Goal: Task Accomplishment & Management: Use online tool/utility

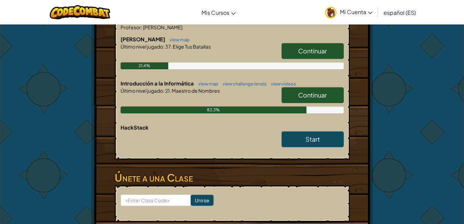
scroll to position [152, 0]
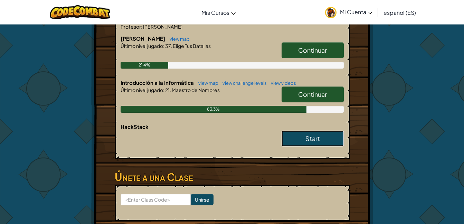
click at [318, 139] on span "Start" at bounding box center [312, 139] width 14 height 8
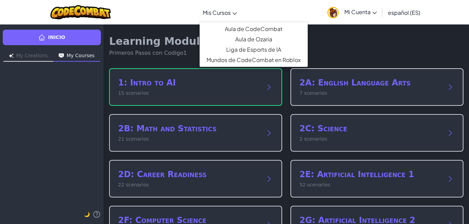
click at [216, 8] on link "Mis Cursos" at bounding box center [219, 12] width 41 height 19
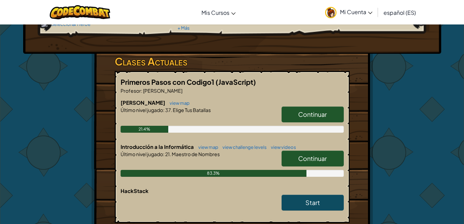
scroll to position [97, 0]
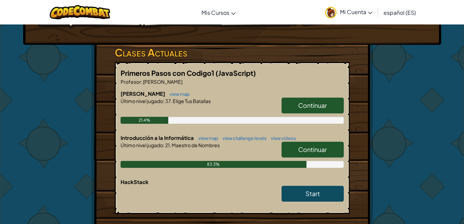
click at [311, 146] on span "Continuar" at bounding box center [312, 150] width 29 height 8
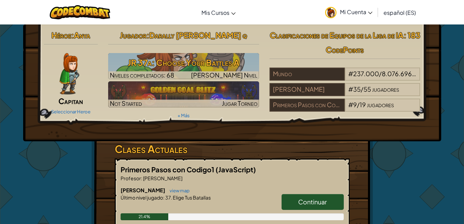
select select "es-ES"
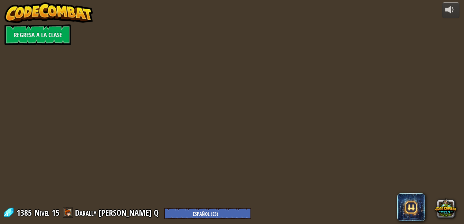
select select "es-ES"
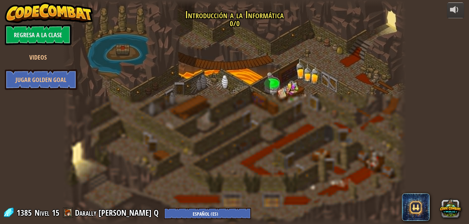
select select "es-ES"
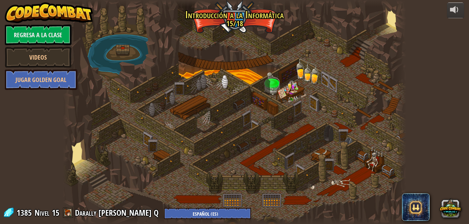
select select "es-ES"
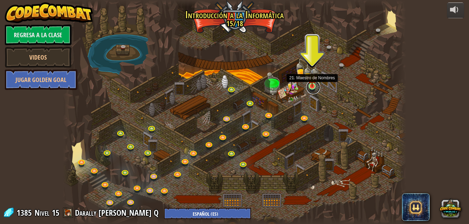
click at [313, 87] on link at bounding box center [313, 87] width 14 height 14
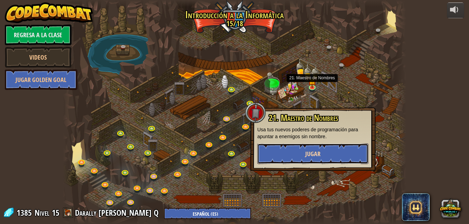
click at [297, 157] on button "Jugar" at bounding box center [312, 154] width 111 height 21
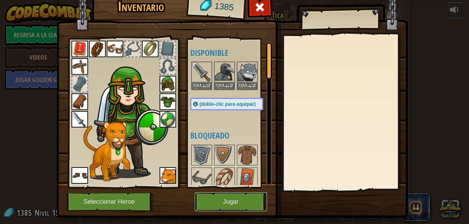
click at [244, 202] on button "Jugar" at bounding box center [231, 202] width 72 height 19
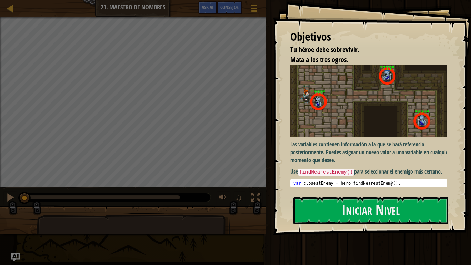
drag, startPoint x: 244, startPoint y: 202, endPoint x: 245, endPoint y: 227, distance: 25.6
click at [245, 224] on div at bounding box center [133, 222] width 266 height 35
click at [347, 203] on button "Iniciar Nivel" at bounding box center [371, 210] width 155 height 27
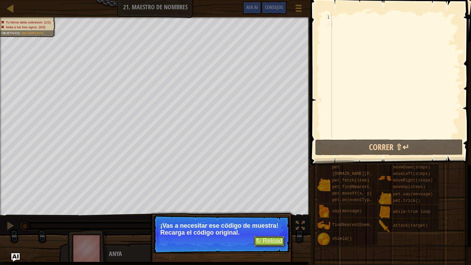
click at [267, 224] on button "↻ Reload" at bounding box center [269, 241] width 31 height 10
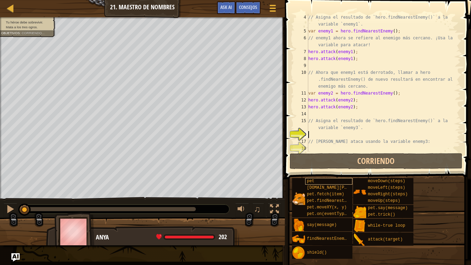
scroll to position [21, 0]
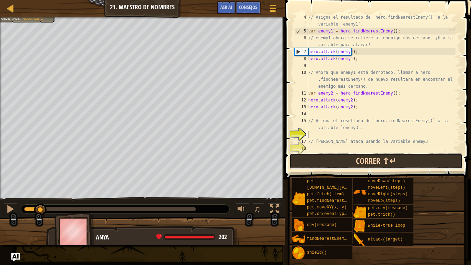
click at [352, 165] on button "Correr ⇧↵" at bounding box center [376, 161] width 173 height 16
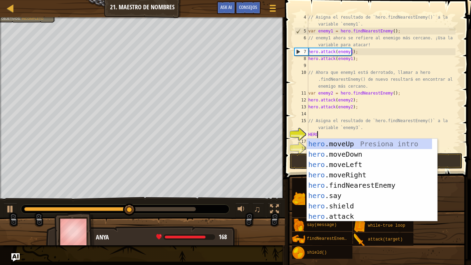
scroll to position [3, 0]
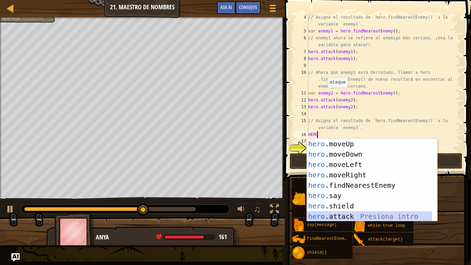
click at [363, 214] on div "hero .moveUp Presiona intro hero .moveDown Presiona intro hero .moveLeft Presio…" at bounding box center [369, 191] width 125 height 104
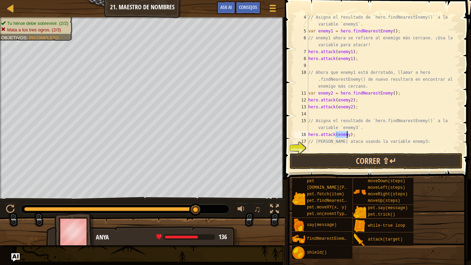
click at [346, 134] on div "// Asigna el resultado de `hero.findNearestEnemy()` a la variable `enemy1`. var…" at bounding box center [381, 83] width 149 height 138
click at [348, 134] on div "// Asigna el resultado de `hero.findNearestEnemy()` a la variable `enemy1`. var…" at bounding box center [381, 93] width 149 height 159
click at [368, 159] on button "Correr ⇧↵" at bounding box center [376, 161] width 173 height 16
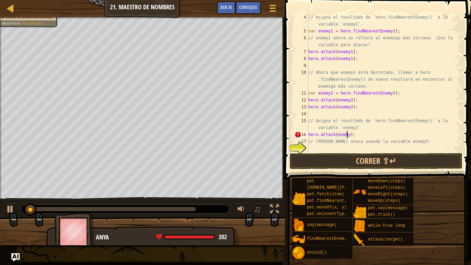
scroll to position [3, 3]
type textarea "hero.attack(enemy2);"
click at [369, 158] on button "Correr ⇧↵" at bounding box center [376, 161] width 173 height 16
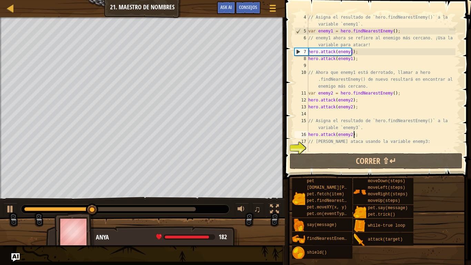
click at [357, 134] on div "// Asigna el resultado de `hero.findNearestEnemy()` a la variable `enemy1`. var…" at bounding box center [381, 93] width 149 height 159
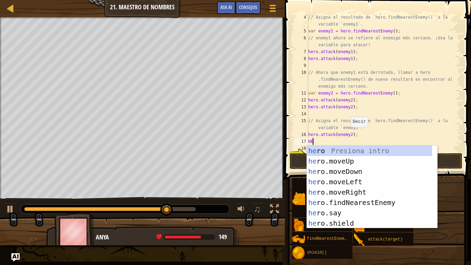
type textarea "H"
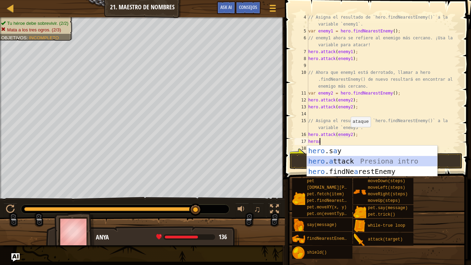
click at [358, 163] on div "hero .s a y Presiona intro hero . a ttack Presiona intro hero .findNe a restEne…" at bounding box center [372, 172] width 130 height 52
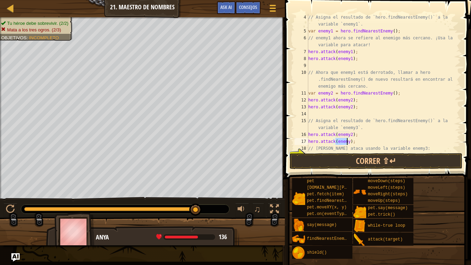
click at [347, 141] on div "// Asigna el resultado de `hero.findNearestEnemy()` a la variable `enemy1`. var…" at bounding box center [381, 83] width 149 height 138
click at [364, 161] on button "Correr ⇧↵" at bounding box center [376, 161] width 173 height 16
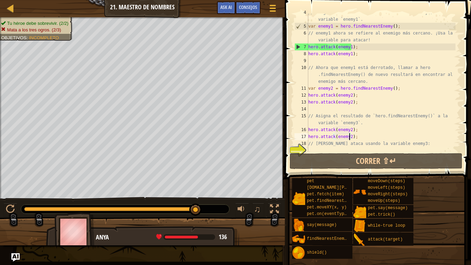
scroll to position [28, 0]
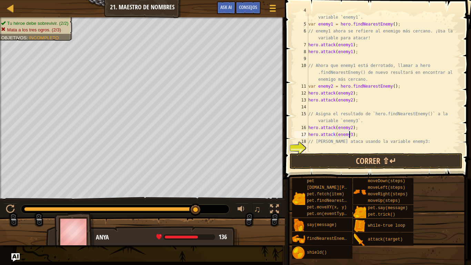
click at [350, 127] on div "// Asigna el resultado de `hero.findNearestEnemy()` a la variable `enemy1`. var…" at bounding box center [381, 86] width 149 height 159
click at [372, 163] on button "Correr ⇧↵" at bounding box center [376, 161] width 173 height 16
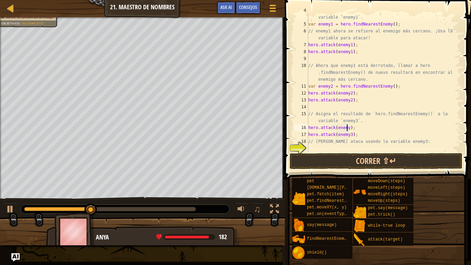
click at [353, 135] on div "// Asigna el resultado de `hero.findNearestEnemy()` a la variable `enemy1`. var…" at bounding box center [381, 86] width 149 height 159
type textarea "h"
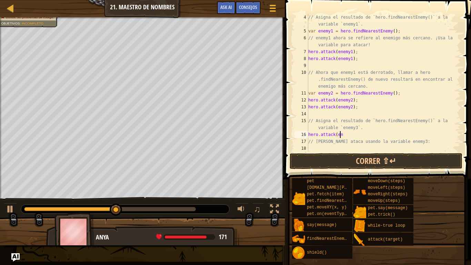
scroll to position [21, 0]
type textarea "h"
click at [350, 58] on div "// Asigna el resultado de `hero.findNearestEnemy()` a la variable `enemy1`. var…" at bounding box center [381, 93] width 149 height 159
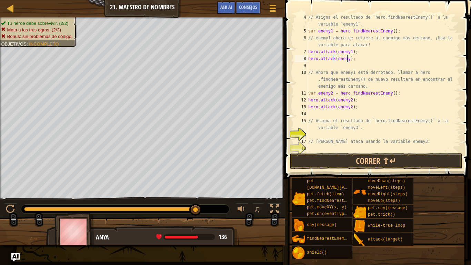
scroll to position [3, 3]
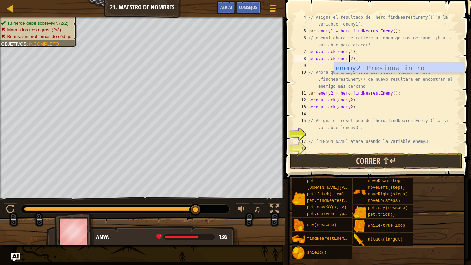
type textarea "hero.attack(enemy2);"
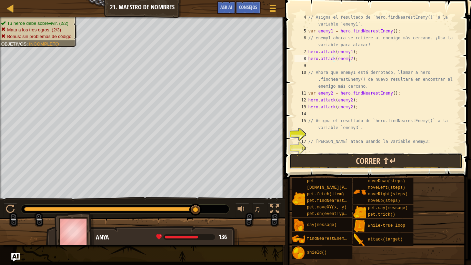
click at [349, 164] on button "Correr ⇧↵" at bounding box center [376, 161] width 173 height 16
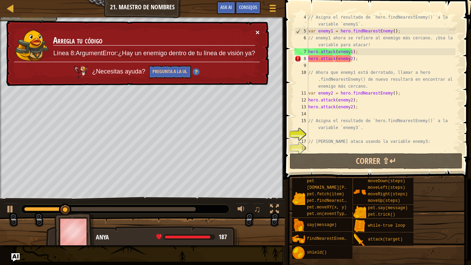
click at [257, 32] on button "×" at bounding box center [258, 32] width 4 height 7
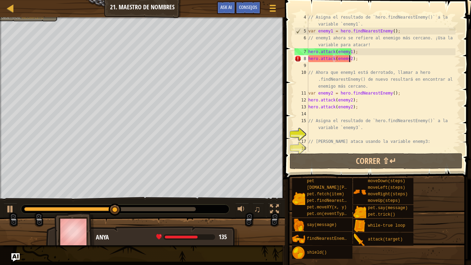
click at [369, 113] on div "// Asigna el resultado de `hero.findNearestEnemy()` a la variable `enemy1`. var…" at bounding box center [381, 93] width 149 height 159
click at [349, 51] on div "// Asigna el resultado de `hero.findNearestEnemy()` a la variable `enemy1`. var…" at bounding box center [381, 93] width 149 height 159
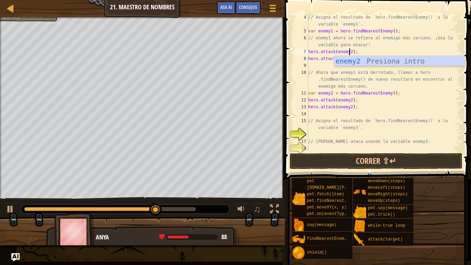
scroll to position [3, 3]
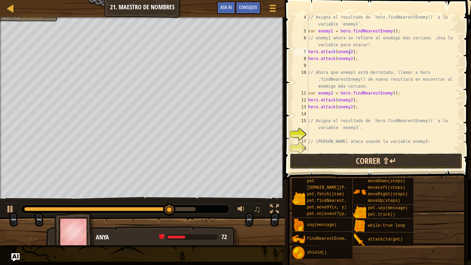
click at [383, 156] on button "Correr ⇧↵" at bounding box center [376, 161] width 173 height 16
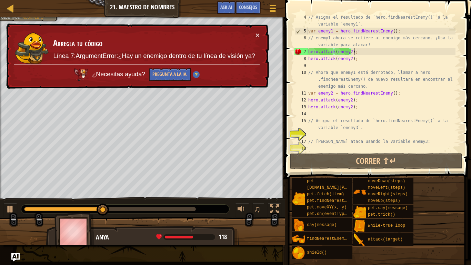
click at [360, 51] on div "// Asigna el resultado de `hero.findNearestEnemy()` a la variable `enemy1`. var…" at bounding box center [381, 93] width 149 height 159
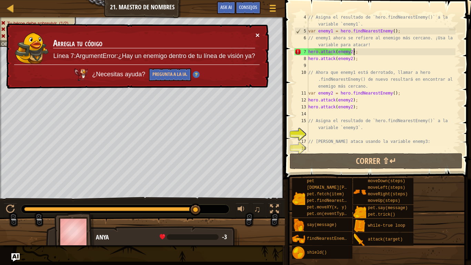
click at [257, 37] on button "×" at bounding box center [258, 34] width 4 height 7
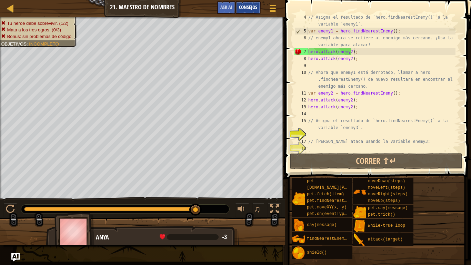
click at [250, 3] on div "Consejos" at bounding box center [248, 7] width 25 height 13
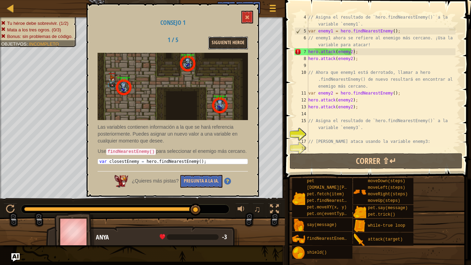
click at [226, 40] on button "Siguiente Heroe" at bounding box center [228, 43] width 40 height 13
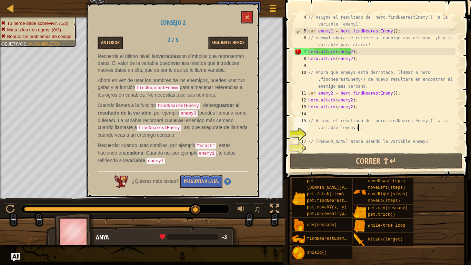
click at [365, 128] on div "// Asigna el resultado de `hero.findNearestEnemy()` a la variable `enemy1`. var…" at bounding box center [381, 93] width 149 height 159
click at [357, 52] on div "// Asigna el resultado de `hero.findNearestEnemy()` a la variable `enemy1`. var…" at bounding box center [381, 93] width 149 height 159
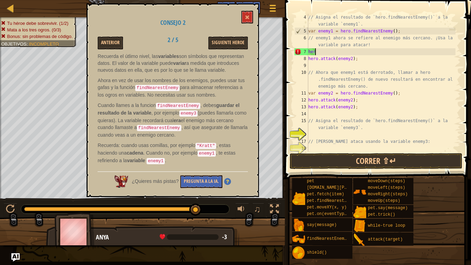
scroll to position [3, 0]
type textarea "h"
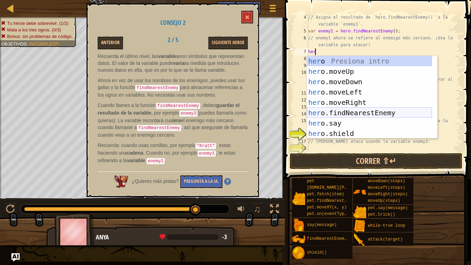
scroll to position [3, 0]
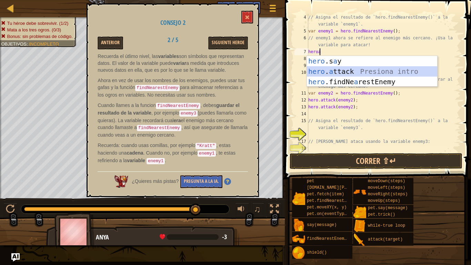
click at [345, 70] on div "hero .s a y Presiona intro hero . a ttack Presiona intro hero .findNe a restEne…" at bounding box center [372, 82] width 130 height 52
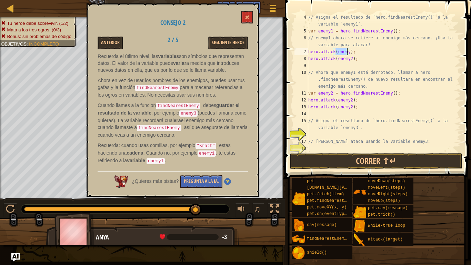
click at [348, 52] on div "// Asigna el resultado de `hero.findNearestEnemy()` a la variable `enemy1`. var…" at bounding box center [381, 83] width 149 height 138
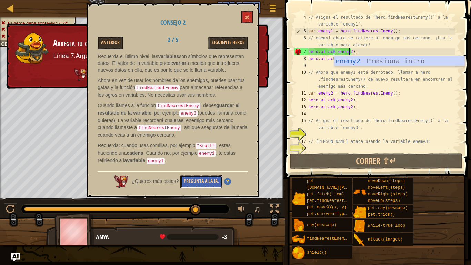
click at [197, 178] on button "Pregunta a la IA." at bounding box center [202, 181] width 42 height 13
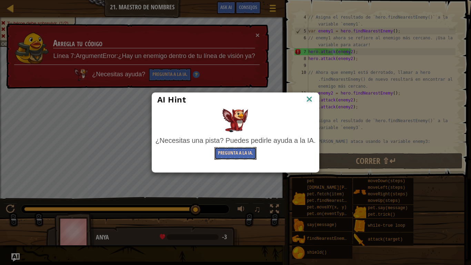
click at [242, 153] on button "Pregunta a la IA." at bounding box center [236, 153] width 42 height 13
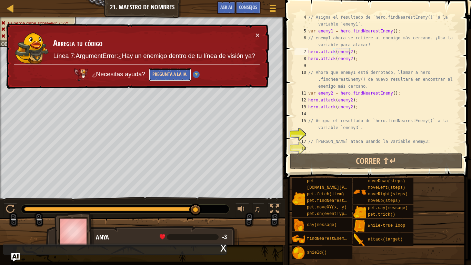
click at [173, 74] on button "Pregunta a la IA." at bounding box center [170, 74] width 42 height 13
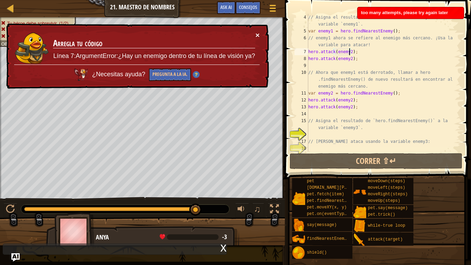
click at [256, 35] on button "×" at bounding box center [258, 34] width 4 height 7
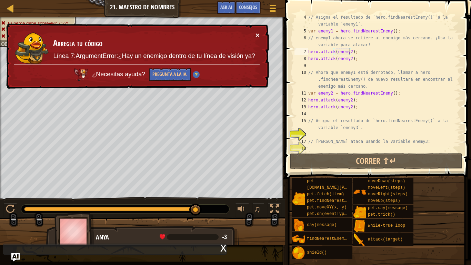
click at [258, 35] on button "×" at bounding box center [258, 34] width 4 height 7
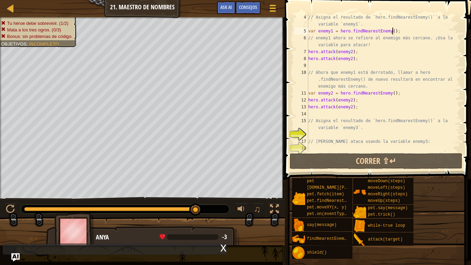
click at [402, 32] on div "// Asigna el resultado de `hero.findNearestEnemy()` a la variable `enemy1`. var…" at bounding box center [381, 93] width 149 height 159
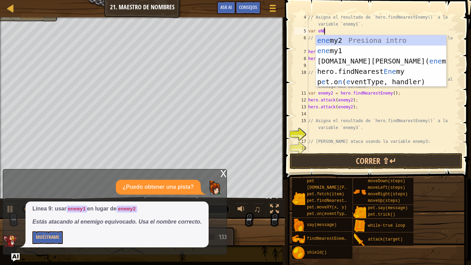
scroll to position [3, 1]
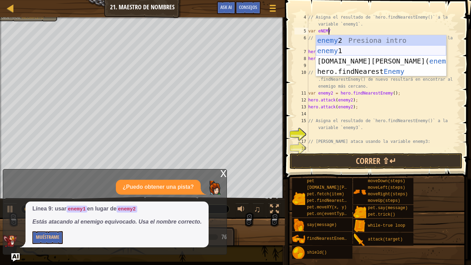
click at [383, 50] on div "enemy 2 Presiona intro enemy 1 Presiona intro [DOMAIN_NAME][PERSON_NAME]( enemy…" at bounding box center [381, 66] width 130 height 62
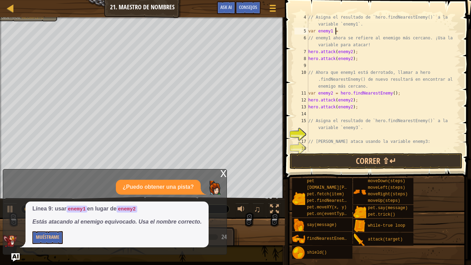
scroll to position [3, 2]
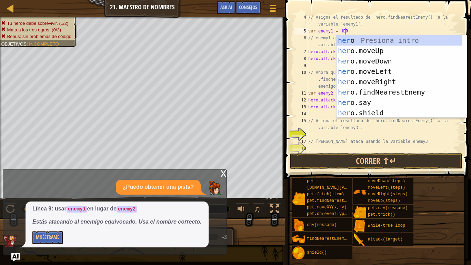
type textarea "var enemy1 = HERO"
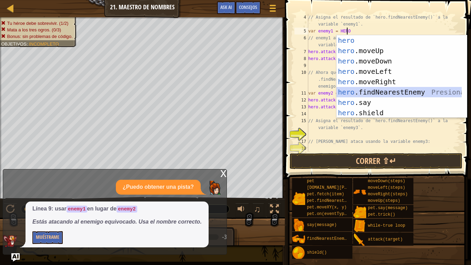
click at [379, 93] on div "hero Presiona intro hero .moveUp Presiona intro hero .moveDown Presiona intro h…" at bounding box center [399, 87] width 125 height 104
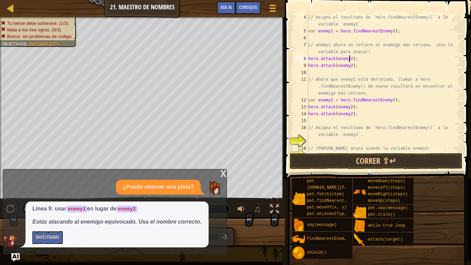
click at [349, 57] on div "// Asigna el resultado de `hero.findNearestEnemy()` a la variable `enemy1`. var…" at bounding box center [381, 93] width 149 height 159
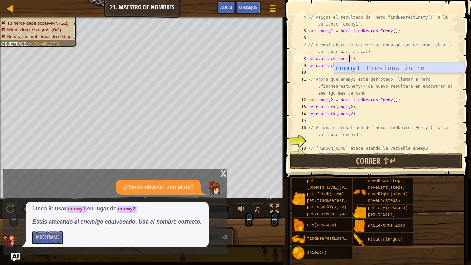
click at [349, 68] on div "enemy1 Presiona intro" at bounding box center [399, 78] width 130 height 31
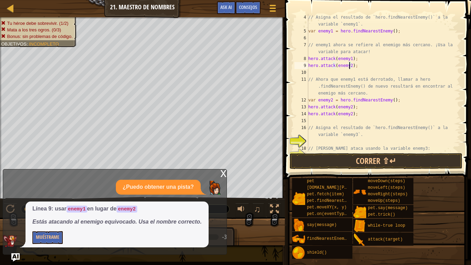
click at [350, 65] on div "// Asigna el resultado de `hero.findNearestEnemy()` a la variable `enemy1`. var…" at bounding box center [381, 93] width 149 height 159
click at [412, 104] on div "// Asigna el resultado de `hero.findNearestEnemy()` a la variable `enemy1`. var…" at bounding box center [381, 93] width 149 height 159
type textarea "hero.attack(enemy2);"
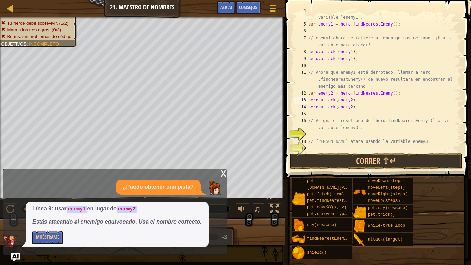
scroll to position [28, 0]
click at [315, 136] on div "// Asigna el resultado de `hero.findNearestEnemy()` a la variable `enemy1`. var…" at bounding box center [381, 86] width 149 height 159
drag, startPoint x: 315, startPoint y: 136, endPoint x: 319, endPoint y: 136, distance: 3.8
click at [319, 136] on div "// Asigna el resultado de `hero.findNearestEnemy()` a la variable `enemy1`. var…" at bounding box center [381, 86] width 149 height 159
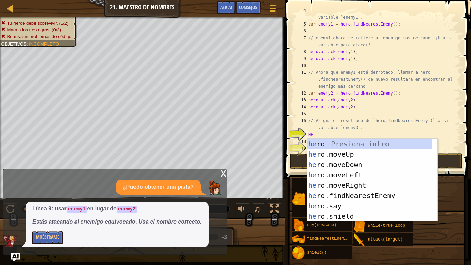
type textarea "HER"
click at [385, 196] on div "her o Presiona intro her o.moveUp Presiona intro her o.moveDown Presiona intro …" at bounding box center [369, 191] width 125 height 104
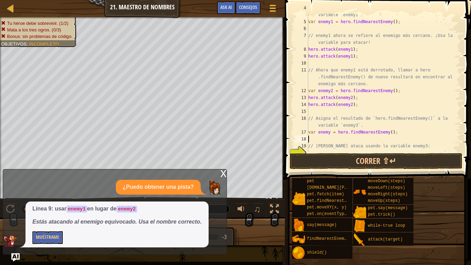
scroll to position [35, 0]
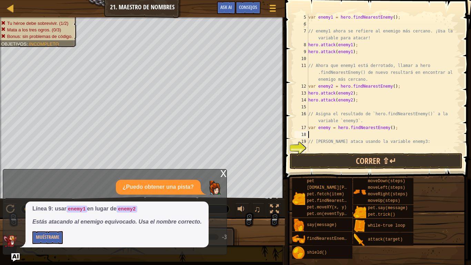
click at [312, 148] on div "var enemy1 = hero . findNearestEnemy ( ) ; // enemy1 ahora se refiere al enemig…" at bounding box center [381, 90] width 149 height 152
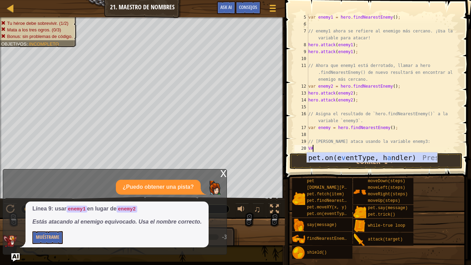
type textarea "V"
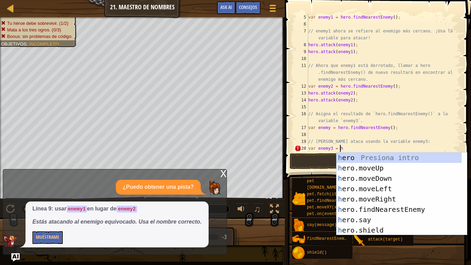
scroll to position [3, 2]
type textarea "var enemy3 = her"
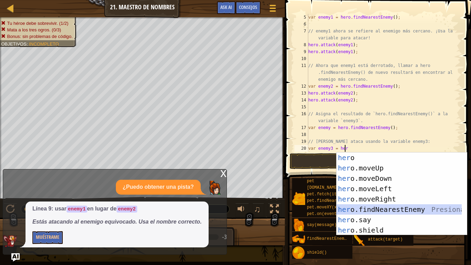
click at [393, 210] on div "her o Presiona intro her o.moveUp Presiona intro her o.moveDown Presiona intro …" at bounding box center [399, 205] width 125 height 104
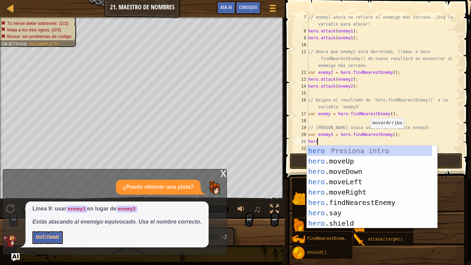
scroll to position [3, 0]
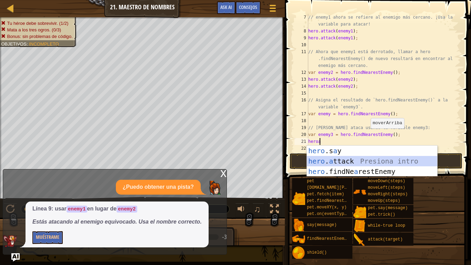
click at [351, 162] on div "hero .s a y Presiona intro hero . a ttack Presiona intro hero .findNe a restEne…" at bounding box center [372, 172] width 130 height 52
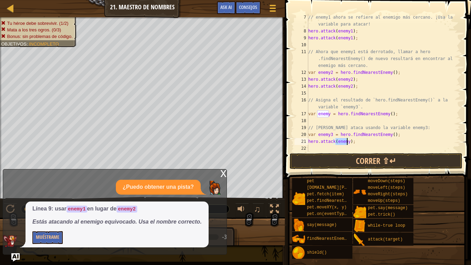
click at [347, 140] on div "// enemy1 ahora se refiere al enemigo más cercano. ¡Usa la variable para atacar…" at bounding box center [381, 83] width 149 height 138
type textarea "hero.attack(enemy3);"
click at [322, 149] on div "// enemy1 ahora se refiere al enemigo más cercano. ¡Usa la variable para atacar…" at bounding box center [381, 93] width 149 height 159
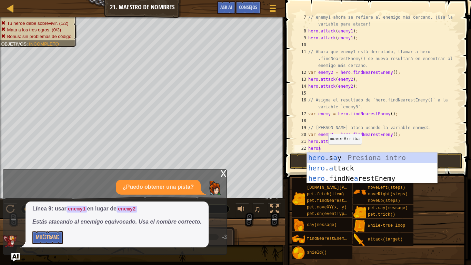
scroll to position [3, 1]
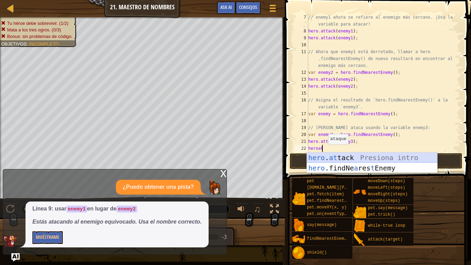
click at [331, 159] on div "hero . at tack Presiona intro hero .findNe a res t Enemy Presiona intro" at bounding box center [372, 173] width 130 height 41
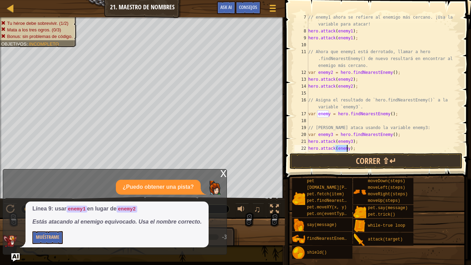
click at [347, 148] on div "// enemy1 ahora se refiere al enemigo más cercano. ¡Usa la variable para atacar…" at bounding box center [381, 83] width 149 height 138
type textarea "hero.attack(enemy3);"
click at [388, 162] on button "Correr ⇧↵" at bounding box center [376, 161] width 173 height 16
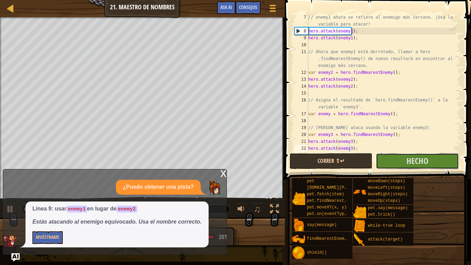
click at [388, 162] on button "Hecho" at bounding box center [417, 161] width 83 height 16
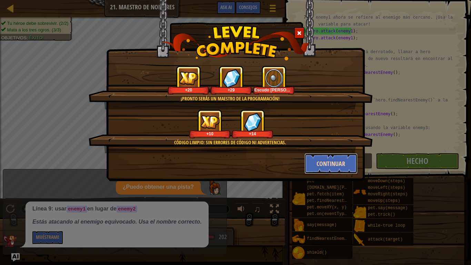
click at [326, 165] on button "Continuar" at bounding box center [331, 163] width 53 height 21
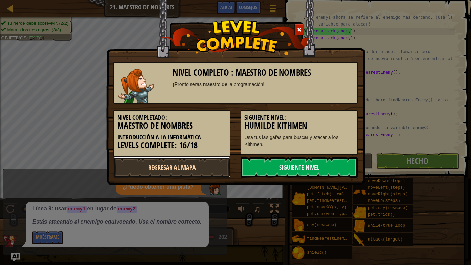
click at [199, 165] on link "Regresar al mapa" at bounding box center [172, 167] width 117 height 21
select select "es-ES"
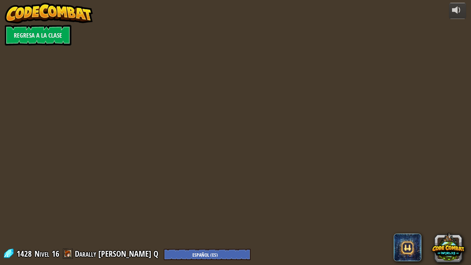
select select "es-ES"
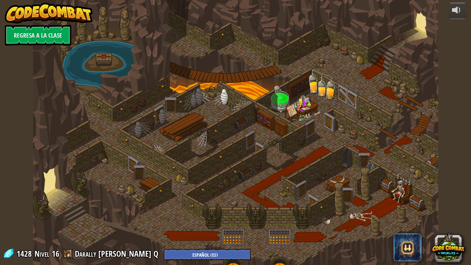
select select "es-ES"
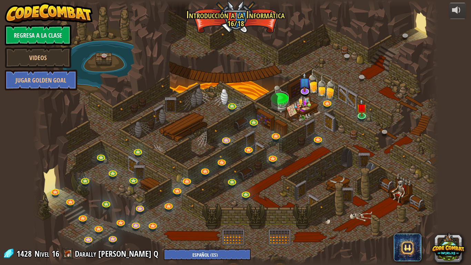
select select "es-ES"
click at [363, 114] on img at bounding box center [362, 102] width 10 height 23
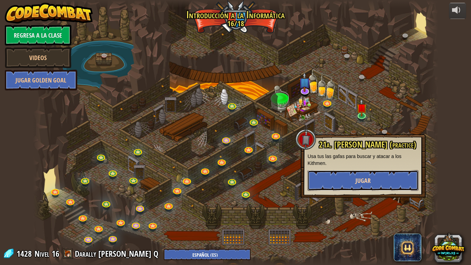
click at [345, 177] on button "Jugar" at bounding box center [363, 180] width 111 height 21
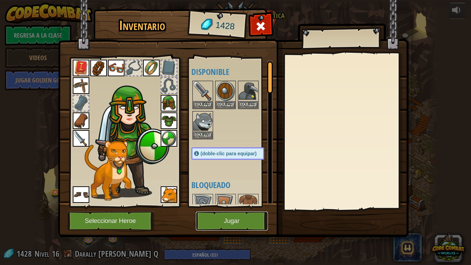
click at [236, 217] on button "Jugar" at bounding box center [232, 221] width 72 height 19
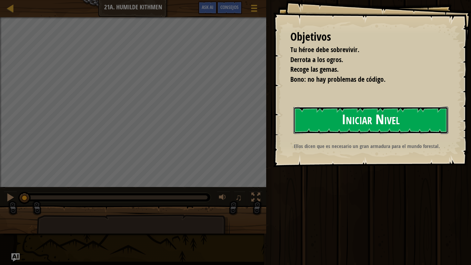
click at [327, 123] on button "Iniciar Nivel" at bounding box center [371, 120] width 155 height 27
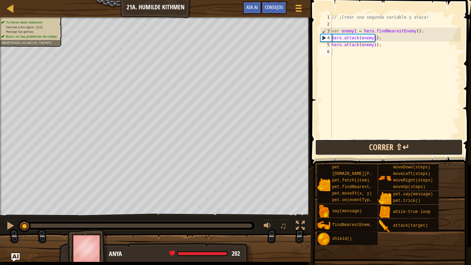
click at [383, 146] on button "Correr ⇧↵" at bounding box center [389, 147] width 148 height 16
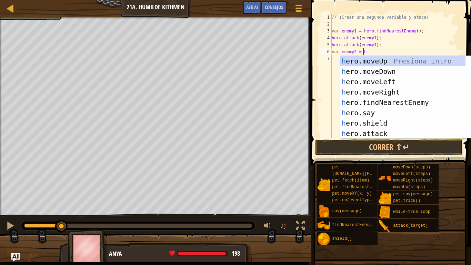
scroll to position [3, 2]
type textarea "var enemy2 = hero"
click at [372, 101] on div "hero .moveUp Presiona intro hero .moveDown Presiona intro hero .moveLeft Presio…" at bounding box center [403, 108] width 125 height 104
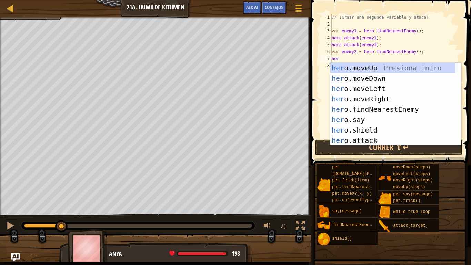
scroll to position [3, 0]
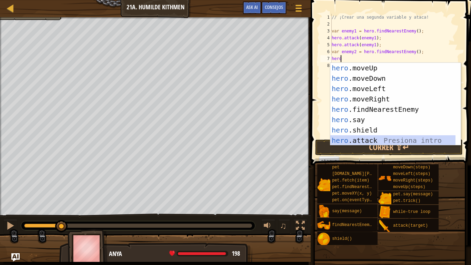
click at [366, 139] on div "hero .moveUp Presiona intro hero .moveDown Presiona intro hero .moveLeft Presio…" at bounding box center [393, 115] width 125 height 104
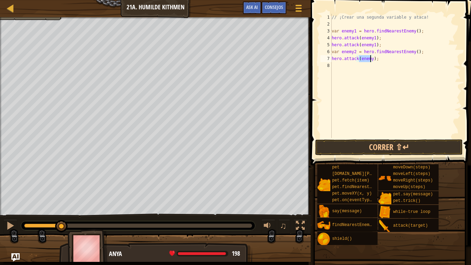
click at [371, 58] on div "// ¡Crear una segunda variable y ataca! var enemy1 = hero . findNearestEnemy ( …" at bounding box center [396, 76] width 130 height 124
type textarea "hero.attack(enemy2);"
click at [336, 64] on div "// ¡Crear una segunda variable y ataca! var enemy1 = hero . findNearestEnemy ( …" at bounding box center [396, 83] width 130 height 138
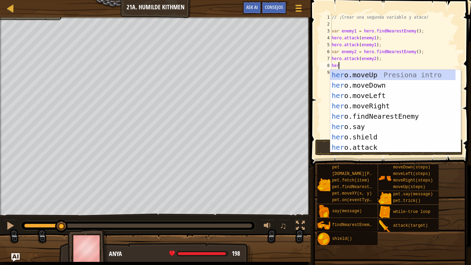
scroll to position [3, 0]
click at [362, 146] on div "hero .moveUp Presiona intro hero .moveDown Presiona intro hero .moveLeft Presio…" at bounding box center [393, 122] width 125 height 104
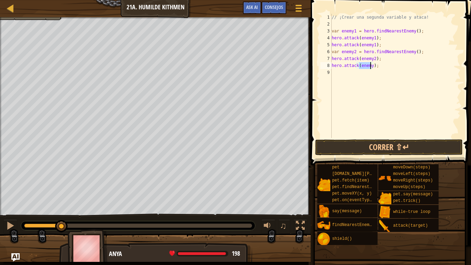
click at [371, 66] on div "// ¡Crear una segunda variable y ataca! var enemy1 = hero . findNearestEnemy ( …" at bounding box center [396, 76] width 130 height 124
type textarea "hero.attack(enemy2);"
click at [382, 143] on button "Correr ⇧↵" at bounding box center [389, 147] width 148 height 16
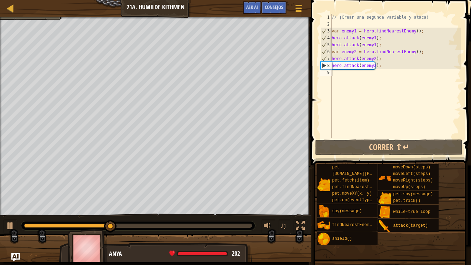
click at [338, 75] on div "// ¡Crear una segunda variable y ataca! var enemy1 = hero . findNearestEnemy ( …" at bounding box center [396, 83] width 130 height 138
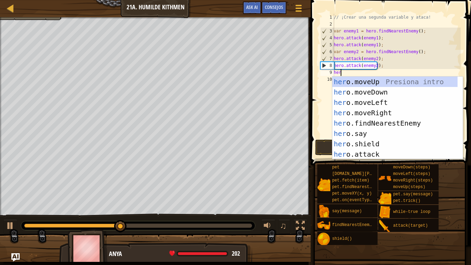
type textarea "her"
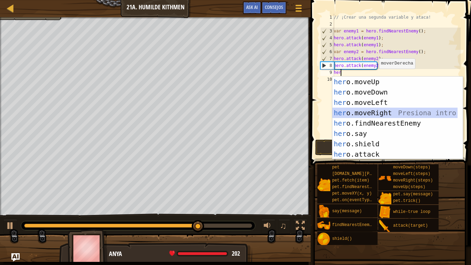
click at [378, 108] on div "her o.moveUp Presiona intro her o.moveDown Presiona intro her o.moveLeft Presio…" at bounding box center [395, 129] width 125 height 104
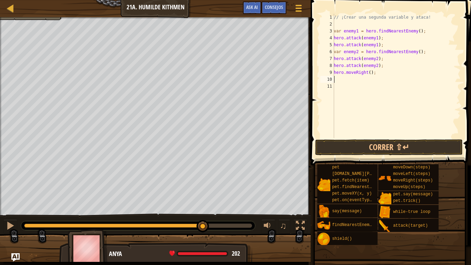
type textarea "m"
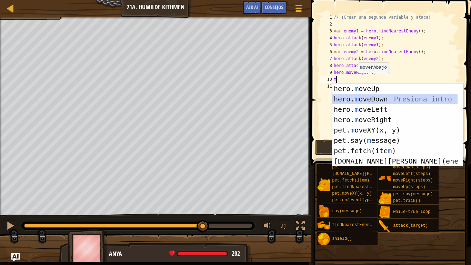
click at [362, 98] on div "hero. m oveUp Presiona intro hero. m oveDown Presiona intro hero. m oveLeft Pre…" at bounding box center [395, 136] width 125 height 104
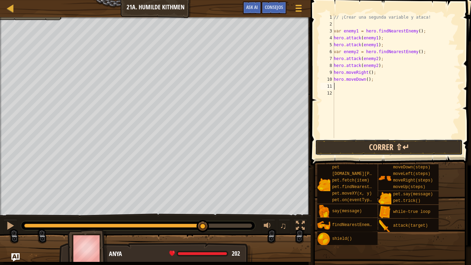
click at [351, 144] on button "Correr ⇧↵" at bounding box center [389, 147] width 148 height 16
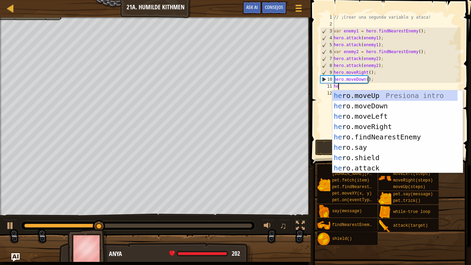
type textarea "her"
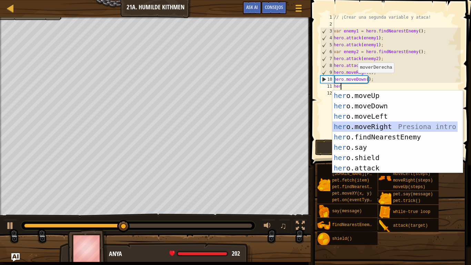
click at [366, 124] on div "her o.moveUp Presiona intro her o.moveDown Presiona intro her o.moveLeft Presio…" at bounding box center [395, 142] width 125 height 104
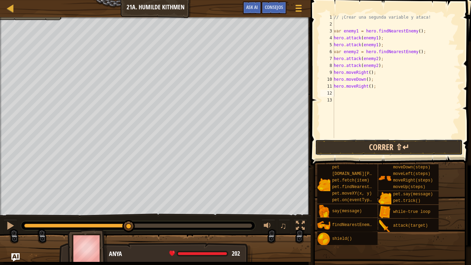
click at [374, 151] on button "Correr ⇧↵" at bounding box center [389, 147] width 148 height 16
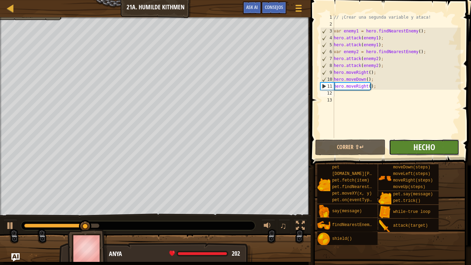
click at [425, 152] on span "Hecho" at bounding box center [425, 147] width 22 height 11
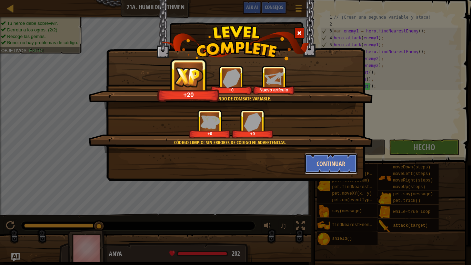
click at [346, 163] on button "Continuar" at bounding box center [331, 163] width 53 height 21
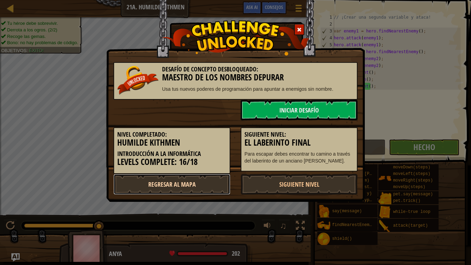
click at [176, 182] on link "Regresar al mapa" at bounding box center [172, 184] width 117 height 21
select select "es-ES"
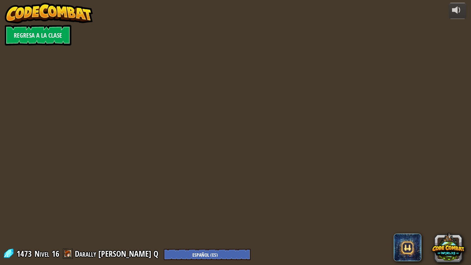
select select "es-ES"
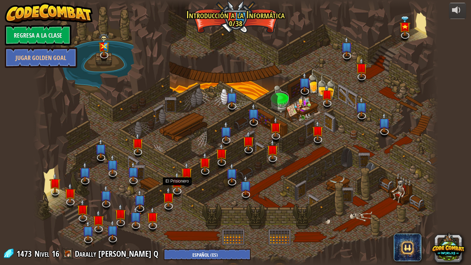
select select "es-ES"
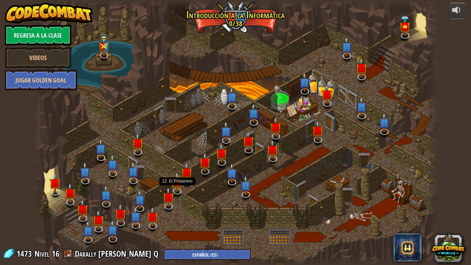
select select "es-ES"
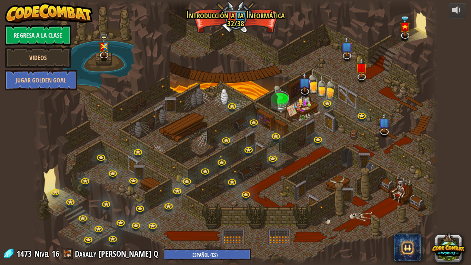
select select "es-ES"
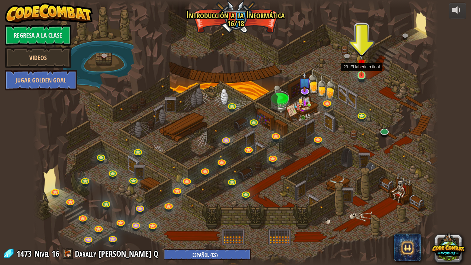
click at [360, 75] on img at bounding box center [362, 63] width 10 height 23
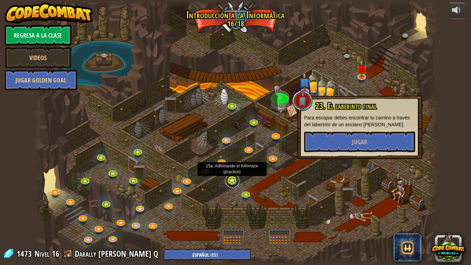
click at [236, 183] on link at bounding box center [233, 181] width 14 height 14
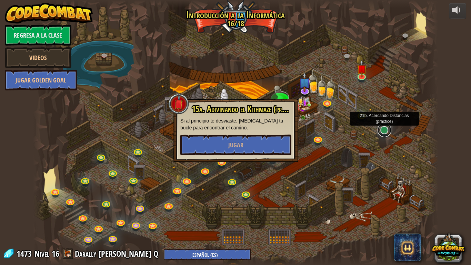
click at [386, 133] on link at bounding box center [385, 130] width 14 height 14
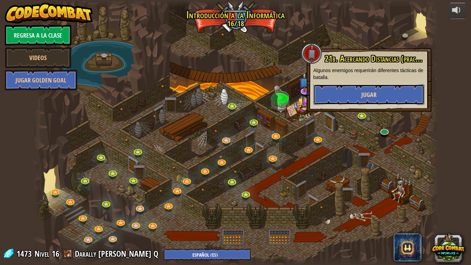
click at [360, 92] on button "Jugar" at bounding box center [369, 94] width 111 height 21
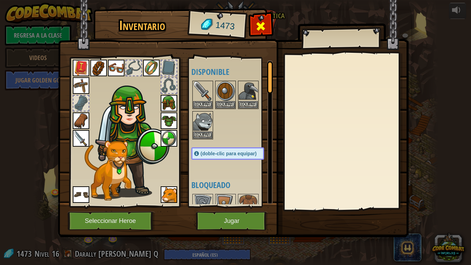
click at [260, 25] on span at bounding box center [260, 26] width 11 height 11
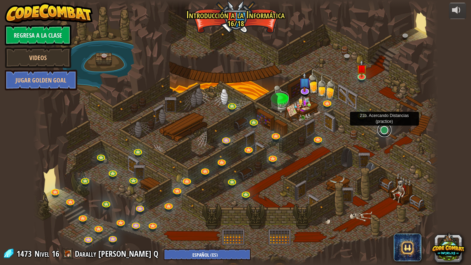
click at [386, 133] on link at bounding box center [385, 130] width 14 height 14
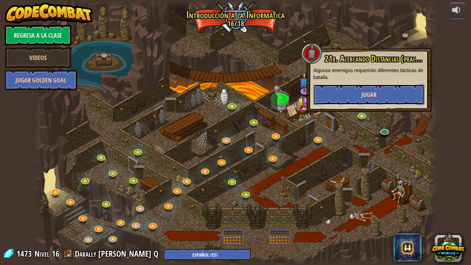
click at [371, 98] on span "Jugar" at bounding box center [369, 94] width 15 height 9
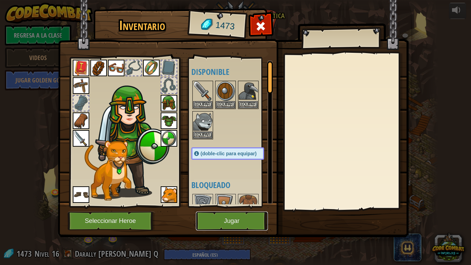
click at [232, 220] on button "Jugar" at bounding box center [232, 221] width 72 height 19
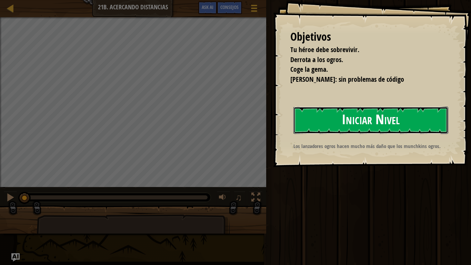
click at [362, 118] on button "Iniciar Nivel" at bounding box center [371, 120] width 155 height 27
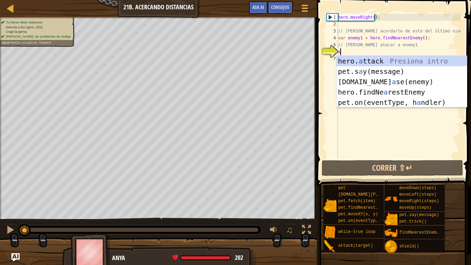
scroll to position [3, 0]
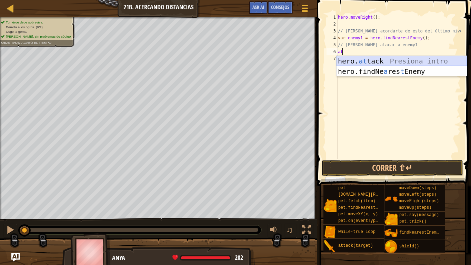
click at [357, 62] on div "hero. at tack Presiona intro hero.findNe a res t Enemy Presiona intro" at bounding box center [402, 76] width 130 height 41
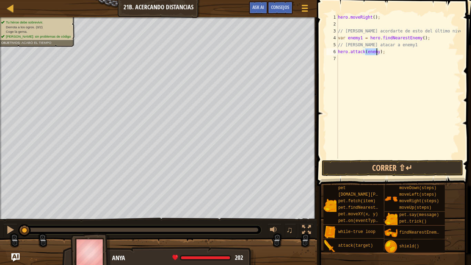
click at [376, 51] on div "hero . moveRight ( ) ; // Deberías acordarte de esto del último nivel. var enem…" at bounding box center [399, 86] width 124 height 145
type textarea "hero.attack(enemy1);"
click at [343, 58] on div "hero . moveRight ( ) ; // Deberías acordarte de esto del último nivel. var enem…" at bounding box center [399, 93] width 124 height 159
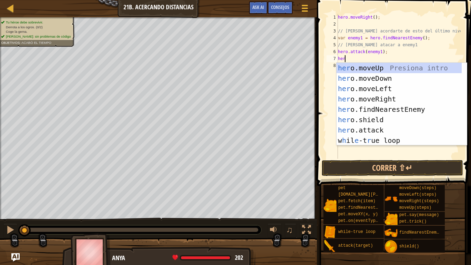
scroll to position [3, 0]
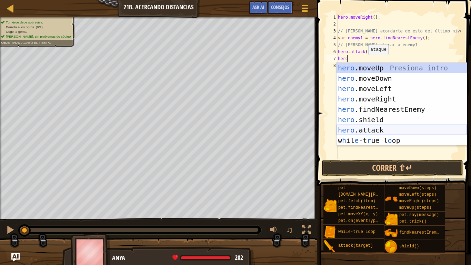
click at [380, 130] on div "hero .moveUp Presiona intro hero .moveDown Presiona intro hero .moveLeft Presio…" at bounding box center [402, 115] width 130 height 104
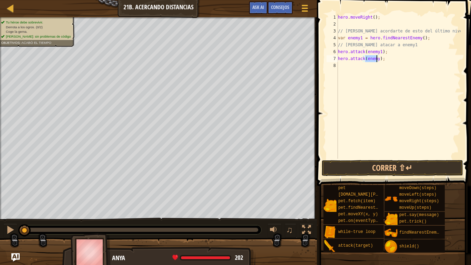
click at [377, 59] on div "hero . moveRight ( ) ; // Deberías acordarte de esto del último nivel. var enem…" at bounding box center [399, 86] width 124 height 145
type textarea "hero.attack(enemy1);"
click at [387, 172] on button "Correr ⇧↵" at bounding box center [393, 168] width 142 height 16
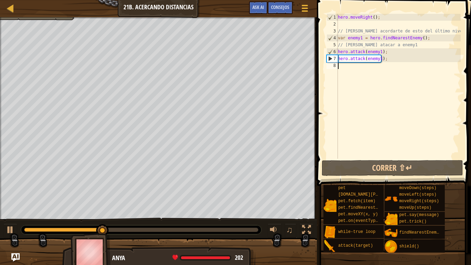
click at [342, 66] on div "hero . moveRight ( ) ; // Deberías acordarte de esto del último nivel. var enem…" at bounding box center [399, 93] width 124 height 159
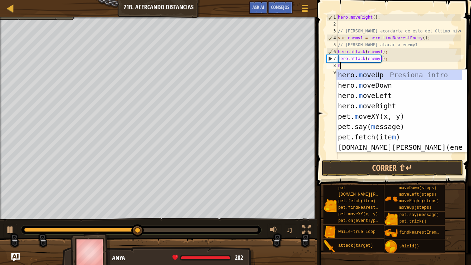
type textarea "mo"
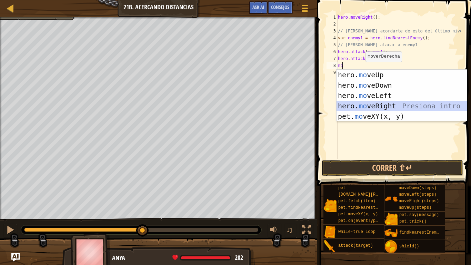
click at [368, 105] on div "hero. mo veUp Presiona intro hero. mo veDown Presiona intro hero. mo veLeft Pre…" at bounding box center [402, 106] width 130 height 72
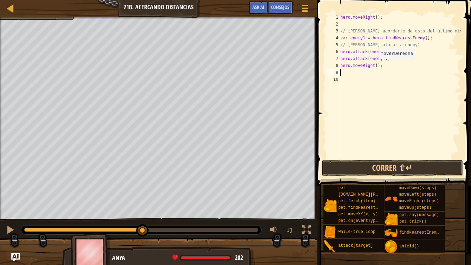
click at [375, 66] on div "hero . moveRight ( ) ; // Deberías acordarte de esto del último nivel. var enem…" at bounding box center [400, 93] width 122 height 159
type textarea "hero.moveRight(2);"
click at [344, 74] on div "hero . moveRight ( ) ; // Deberías acordarte de esto del último nivel. var enem…" at bounding box center [400, 93] width 122 height 159
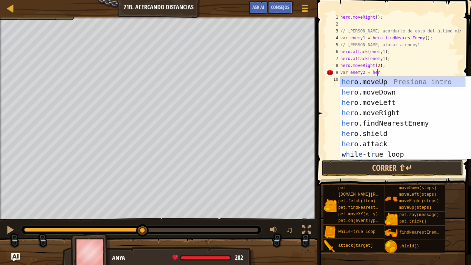
scroll to position [3, 3]
type textarea "var enemy2 = hero"
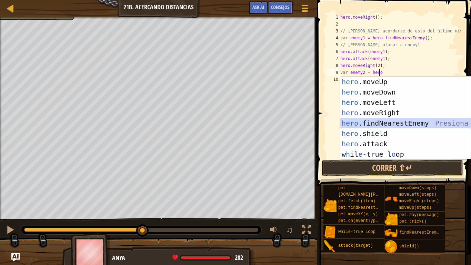
click at [355, 121] on div "hero .moveUp Presiona intro hero .moveDown Presiona intro hero .moveLeft Presio…" at bounding box center [406, 129] width 130 height 104
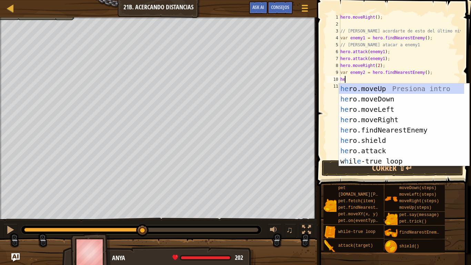
scroll to position [3, 0]
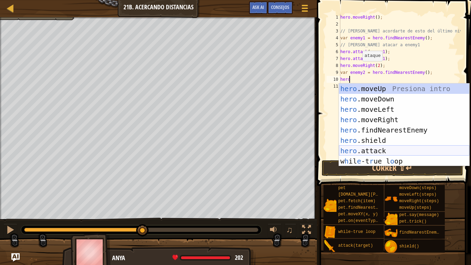
click at [365, 148] on div "hero .moveUp Presiona intro hero .moveDown Presiona intro hero .moveLeft Presio…" at bounding box center [404, 136] width 130 height 104
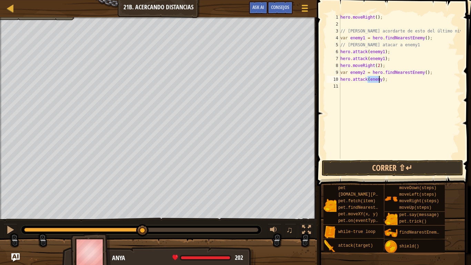
click at [379, 79] on div "hero . moveRight ( ) ; // Deberías acordarte de esto del último nivel. var enem…" at bounding box center [400, 86] width 122 height 145
type textarea "hero.attack(enemy2);"
click at [349, 88] on div "hero . moveRight ( ) ; // Deberías acordarte de esto del último nivel. var enem…" at bounding box center [400, 93] width 122 height 159
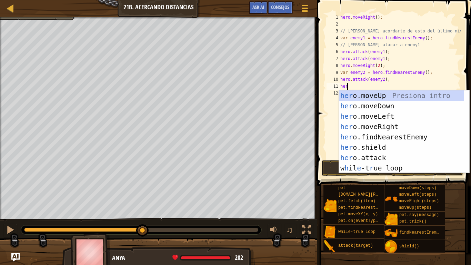
scroll to position [3, 0]
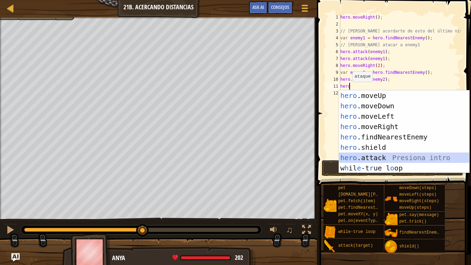
click at [367, 154] on div "hero .moveUp Presiona intro hero .moveDown Presiona intro hero .moveLeft Presio…" at bounding box center [404, 142] width 130 height 104
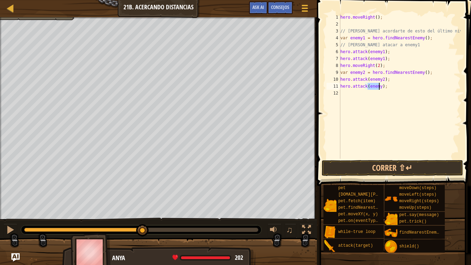
click at [380, 87] on div "hero . moveRight ( ) ; // Deberías acordarte de esto del último nivel. var enem…" at bounding box center [400, 86] width 122 height 145
click at [392, 170] on button "Correr ⇧↵" at bounding box center [393, 168] width 142 height 16
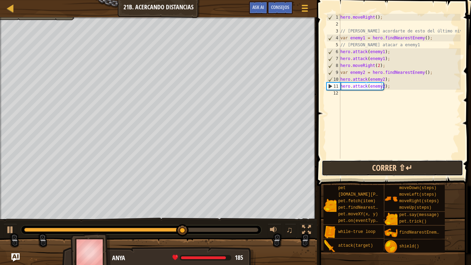
click at [341, 164] on button "Correr ⇧↵" at bounding box center [393, 168] width 142 height 16
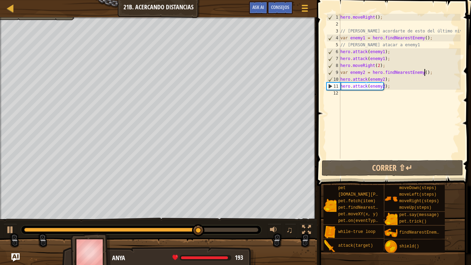
click at [424, 75] on div "hero . moveRight ( ) ; // Deberías acordarte de esto del último nivel. var enem…" at bounding box center [400, 93] width 122 height 159
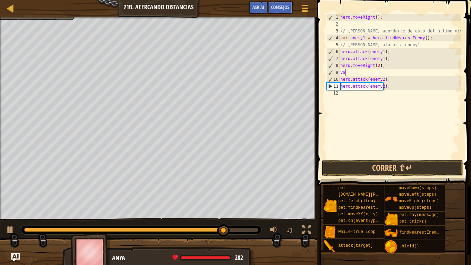
scroll to position [3, 0]
type textarea "v"
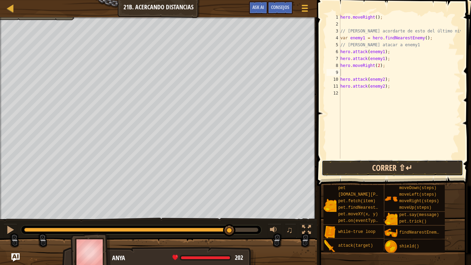
click at [364, 174] on button "Correr ⇧↵" at bounding box center [393, 168] width 142 height 16
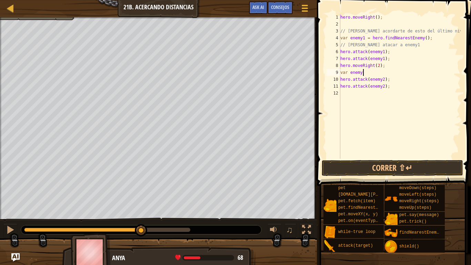
scroll to position [3, 2]
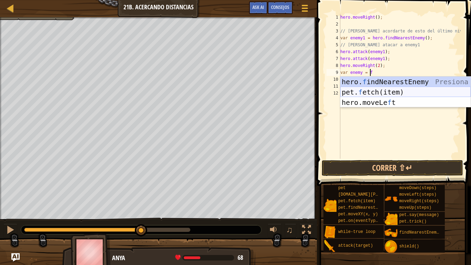
type textarea "var enemy = fi"
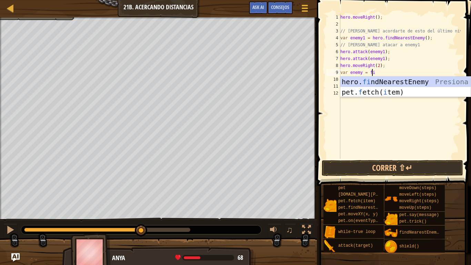
scroll to position [3, 2]
click at [366, 82] on div "hero. fi ndNearestEnemy Presiona intro pet. f etch( i tem) Presiona intro" at bounding box center [406, 97] width 130 height 41
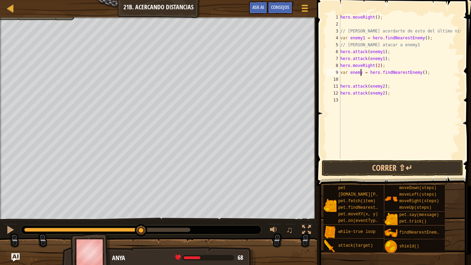
click at [362, 73] on div "hero . moveRight ( ) ; // Deberías acordarte de esto del último nivel. var enem…" at bounding box center [400, 93] width 122 height 159
type textarea "var enemy2 = hero.findNearestEnemy();"
click at [357, 172] on button "Correr ⇧↵" at bounding box center [393, 168] width 142 height 16
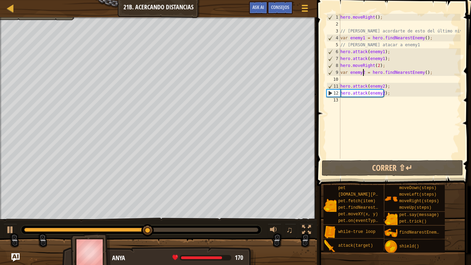
click at [344, 102] on div "hero . moveRight ( ) ; // Deberías acordarte de esto del último nivel. var enem…" at bounding box center [400, 93] width 122 height 159
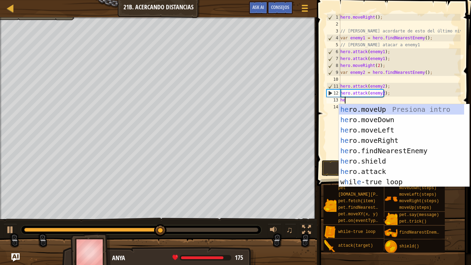
type textarea "her"
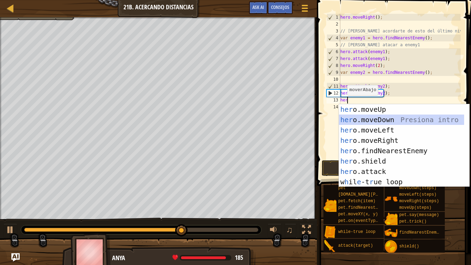
click at [377, 120] on div "her o.moveUp Presiona intro her o.moveDown Presiona intro her o.moveLeft Presio…" at bounding box center [401, 156] width 125 height 104
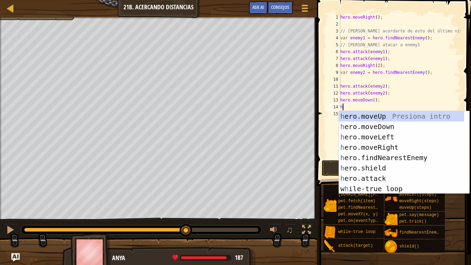
type textarea "her"
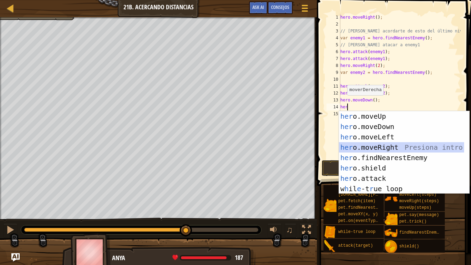
click at [378, 148] on div "her o.moveUp Presiona intro her o.moveDown Presiona intro her o.moveLeft Presio…" at bounding box center [401, 163] width 125 height 104
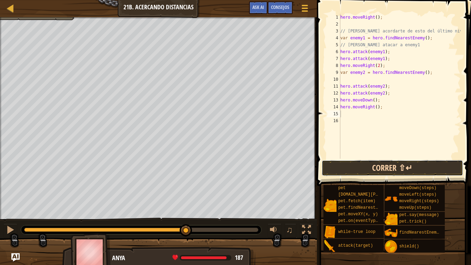
click at [379, 168] on button "Correr ⇧↵" at bounding box center [393, 168] width 142 height 16
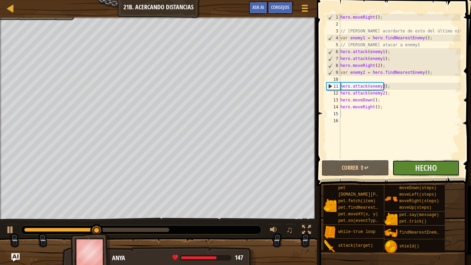
click at [400, 169] on button "Hecho" at bounding box center [426, 168] width 67 height 16
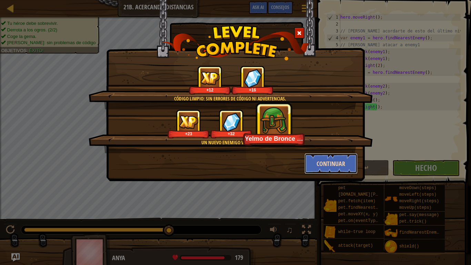
click at [339, 159] on button "Continuar" at bounding box center [331, 163] width 53 height 21
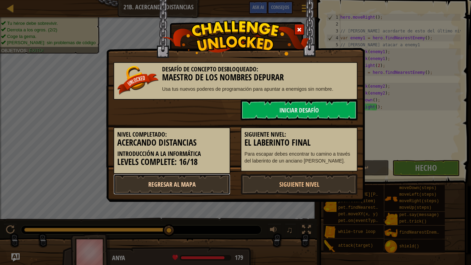
click at [179, 184] on link "Regresar al mapa" at bounding box center [172, 184] width 117 height 21
select select "es-ES"
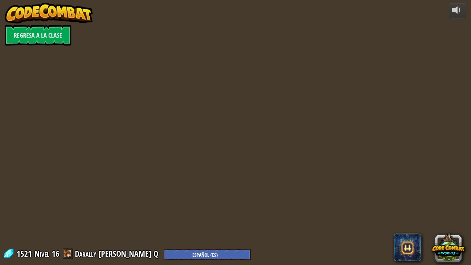
select select "es-ES"
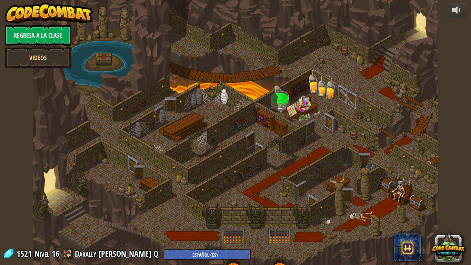
select select "es-ES"
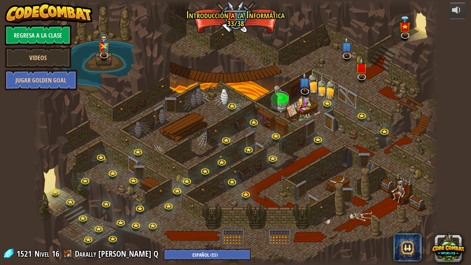
select select "es-ES"
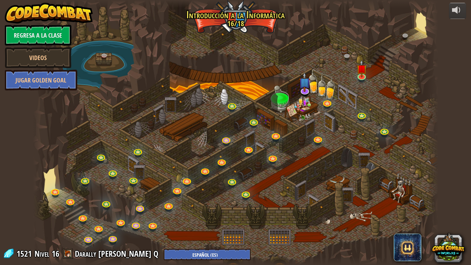
select select "es-ES"
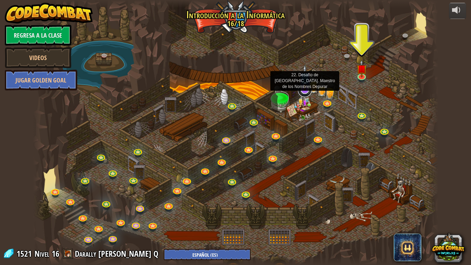
click at [306, 95] on link at bounding box center [305, 90] width 14 height 14
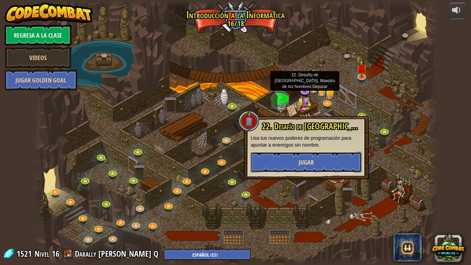
click at [297, 164] on button "Jugar" at bounding box center [306, 162] width 111 height 21
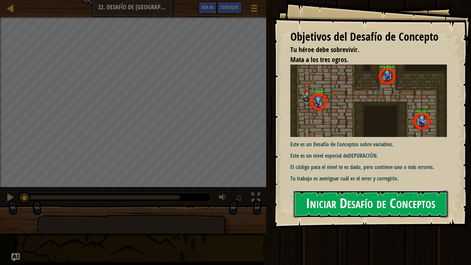
click at [370, 200] on button "Iniciar Desafío de Conceptos" at bounding box center [371, 204] width 155 height 27
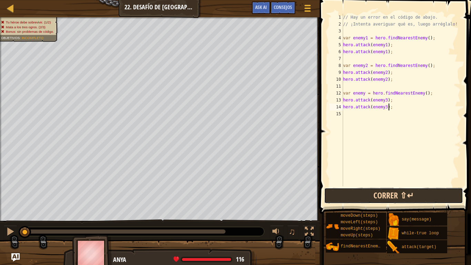
click at [364, 196] on button "Correr ⇧↵" at bounding box center [393, 196] width 139 height 16
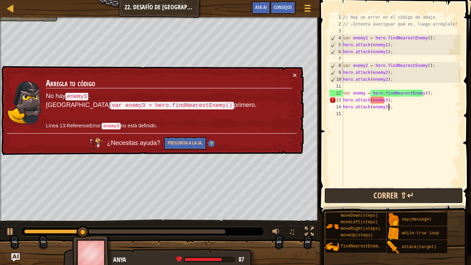
click at [364, 196] on button "Correr ⇧↵" at bounding box center [393, 196] width 139 height 16
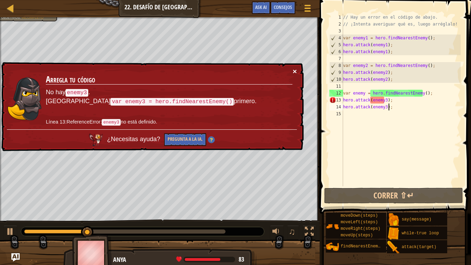
click at [297, 74] on div "× Arregla tu código No hay enemy3 . Usa var enemy3 = hero.findNearestEnemy() pr…" at bounding box center [152, 106] width 304 height 89
click at [294, 70] on button "×" at bounding box center [295, 71] width 4 height 7
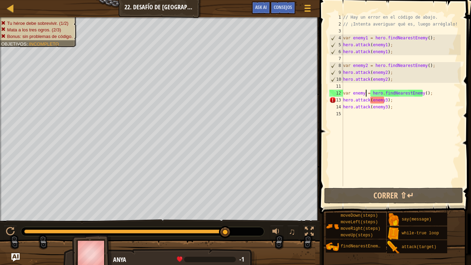
click at [365, 92] on div "// Hay un error en el código de abajo. // ¡Intenta averiguar qué es, luego arré…" at bounding box center [401, 107] width 119 height 186
click at [363, 92] on div "// Hay un error en el código de abajo. // ¡Intenta averiguar qué es, luego arré…" at bounding box center [401, 107] width 119 height 186
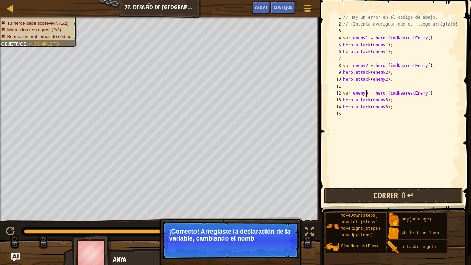
type textarea "var enemy3 = hero.findNearestEnemy();"
click at [363, 195] on button "Correr ⇧↵" at bounding box center [393, 196] width 139 height 16
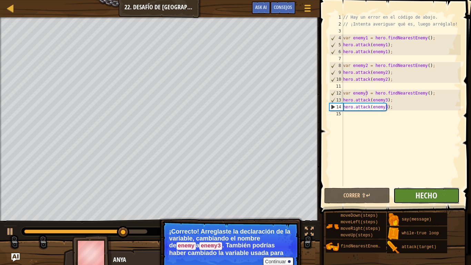
click at [423, 196] on span "Hecho" at bounding box center [427, 195] width 22 height 11
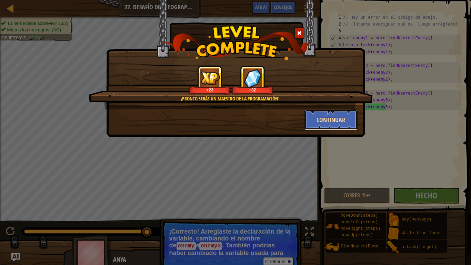
click at [334, 117] on button "Continuar" at bounding box center [331, 119] width 53 height 21
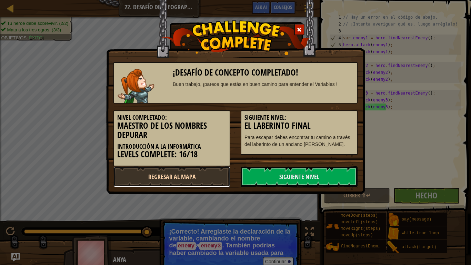
click at [169, 175] on link "Regresar al mapa" at bounding box center [172, 176] width 117 height 21
select select "es-ES"
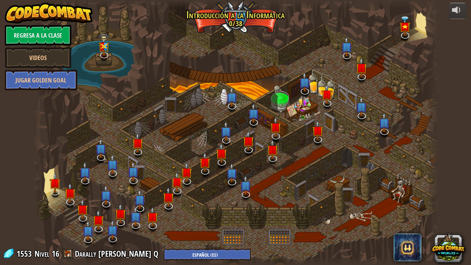
select select "es-ES"
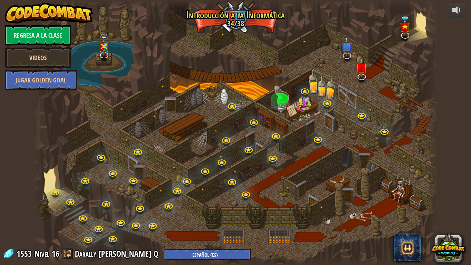
select select "es-ES"
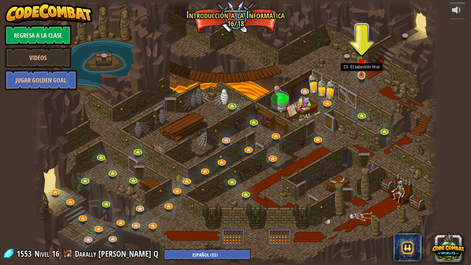
click at [361, 75] on img at bounding box center [362, 63] width 10 height 23
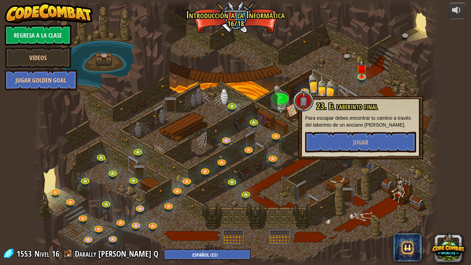
click at [387, 193] on div at bounding box center [236, 132] width 406 height 265
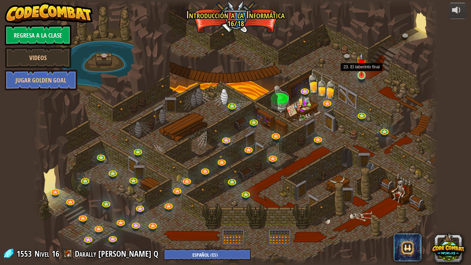
click at [361, 75] on img at bounding box center [362, 63] width 10 height 23
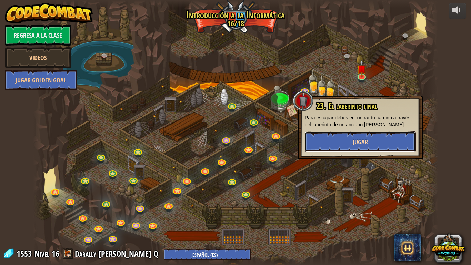
click at [347, 138] on button "Jugar" at bounding box center [360, 141] width 111 height 21
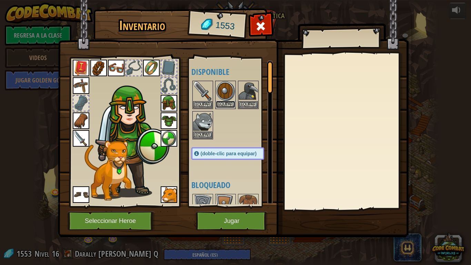
click at [230, 103] on button "Equipar" at bounding box center [225, 104] width 19 height 7
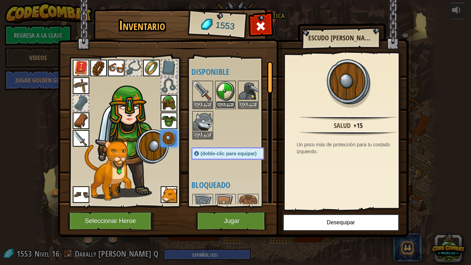
click at [230, 103] on button "Equipar" at bounding box center [225, 104] width 19 height 7
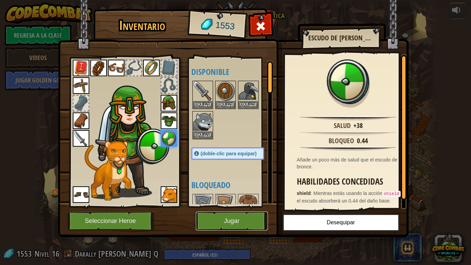
click at [224, 224] on button "Jugar" at bounding box center [232, 221] width 72 height 19
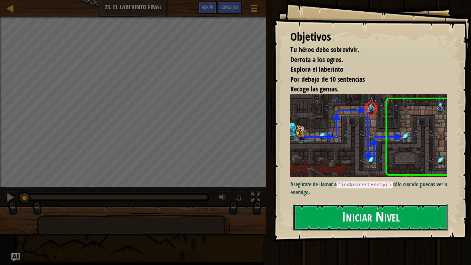
click at [304, 219] on button "Iniciar Nivel" at bounding box center [371, 217] width 155 height 27
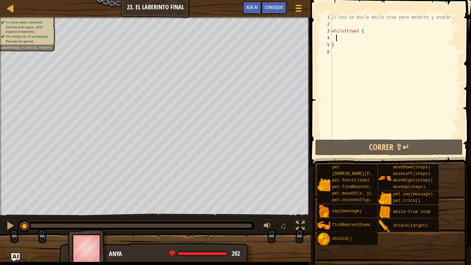
click at [336, 38] on div "// Usa un bucle while-true para moverte y atacar. while ( true ) { }" at bounding box center [396, 83] width 130 height 138
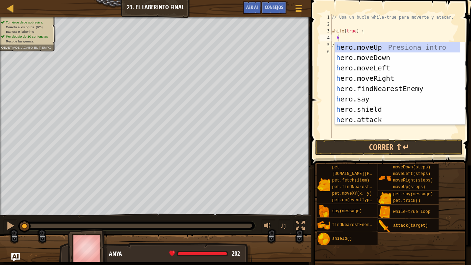
scroll to position [3, 1]
type textarea "her"
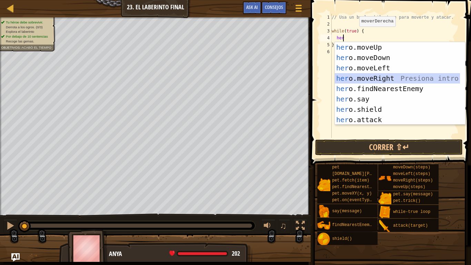
click at [388, 76] on div "her o.moveUp Presiona intro her o.moveDown Presiona intro her o.moveLeft Presio…" at bounding box center [397, 94] width 125 height 104
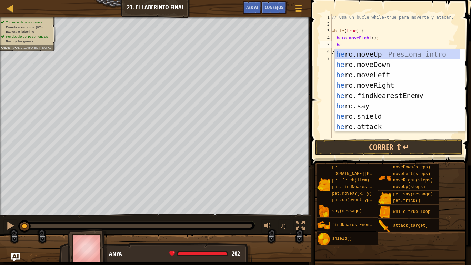
type textarea "her"
click at [370, 56] on div "her o.moveUp Presiona intro her o.moveDown Presiona intro her o.moveLeft Presio…" at bounding box center [397, 101] width 125 height 104
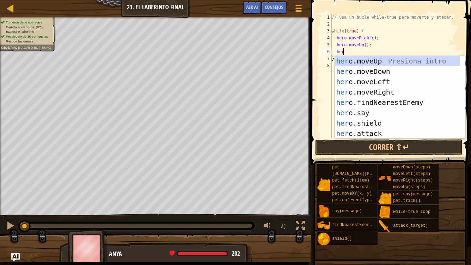
type textarea "hero"
click at [375, 71] on div "hero .moveUp Presiona intro hero .moveDown Presiona intro hero .moveLeft Presio…" at bounding box center [397, 108] width 125 height 104
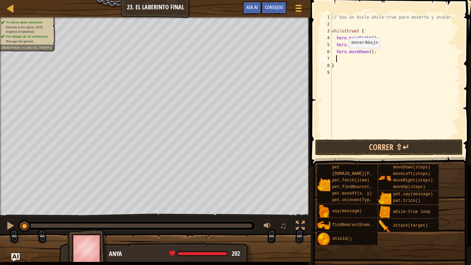
scroll to position [3, 0]
click at [369, 53] on div "// Usa un bucle while-true para moverte y atacar. while ( true ) { hero . moveR…" at bounding box center [396, 83] width 130 height 138
click at [362, 38] on div "// Usa un bucle while-true para moverte y atacar. while ( true ) { hero . moveR…" at bounding box center [396, 83] width 130 height 138
click at [358, 33] on div "// Usa un bucle while-true para moverte y atacar. while ( true ) { hero . moveR…" at bounding box center [396, 83] width 130 height 138
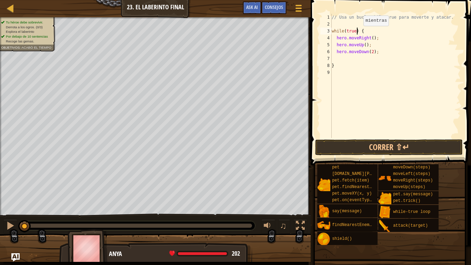
type textarea "while(true) {"
click at [369, 32] on div "// Usa un bucle while-true para moverte y atacar. while ( true ) { hero . moveR…" at bounding box center [396, 83] width 130 height 138
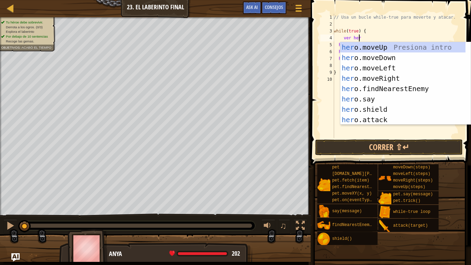
scroll to position [3, 2]
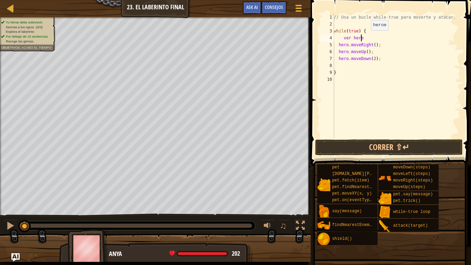
click at [368, 37] on div "// Usa un bucle while-true para moverte y atacar. while ( true ) { ver hero her…" at bounding box center [397, 83] width 128 height 138
type textarea "v"
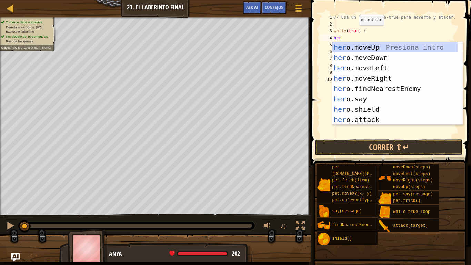
scroll to position [3, 0]
click at [371, 119] on div "hero .moveUp Presiona intro hero .moveDown Presiona intro hero .moveLeft Presio…" at bounding box center [395, 94] width 125 height 104
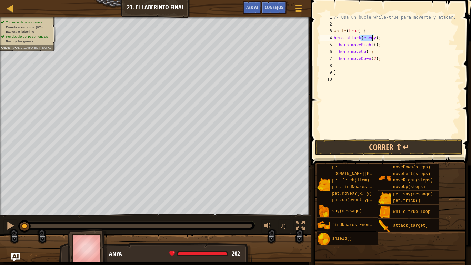
click at [373, 38] on div "// Usa un bucle while-true para moverte y atacar. while ( true ) { hero . attac…" at bounding box center [397, 76] width 128 height 124
type textarea "hero.attack(enemy1);"
click at [384, 40] on div "// Usa un bucle while-true para moverte y atacar. while ( true ) { hero . attac…" at bounding box center [397, 83] width 128 height 138
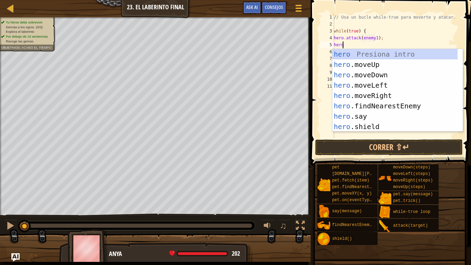
scroll to position [3, 0]
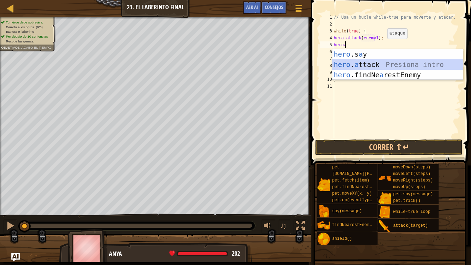
click at [388, 64] on div "hero .s a y Presiona intro hero . a ttack Presiona intro hero .findNe a restEne…" at bounding box center [398, 75] width 130 height 52
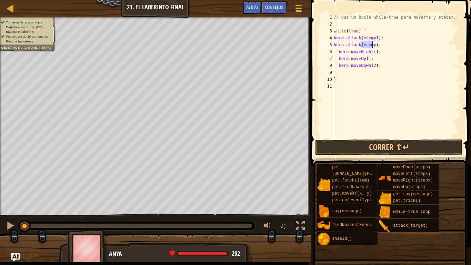
click at [373, 45] on div "// Usa un bucle while-true para moverte y atacar. while ( true ) { hero . attac…" at bounding box center [397, 76] width 128 height 124
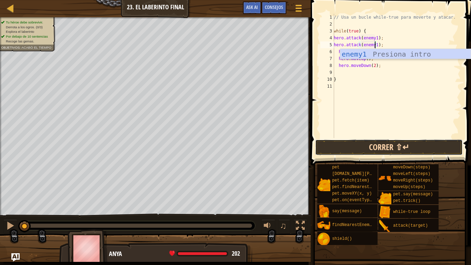
click at [378, 149] on button "Correr ⇧↵" at bounding box center [389, 147] width 148 height 16
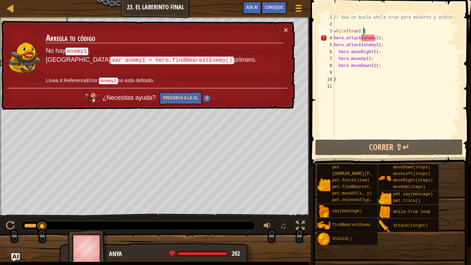
click at [372, 32] on div "// Usa un bucle while-true para moverte y atacar. while ( true ) { hero . attac…" at bounding box center [397, 83] width 128 height 138
type textarea "while(true) {"
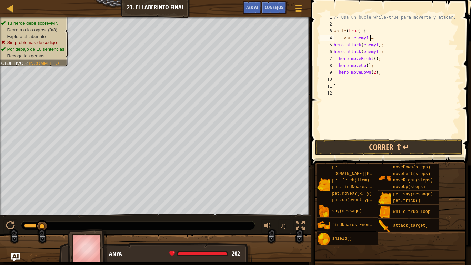
scroll to position [3, 2]
click at [371, 45] on div "// Usa un bucle while-true para moverte y atacar. while ( true ) { var enemy1 =…" at bounding box center [397, 83] width 128 height 138
click at [382, 46] on div "// Usa un bucle while-true para moverte y atacar. while ( true ) { var enemy1 =…" at bounding box center [397, 83] width 128 height 138
click at [373, 37] on div "// Usa un bucle while-true para moverte y atacar. while ( true ) { var enemy1 =…" at bounding box center [397, 83] width 128 height 138
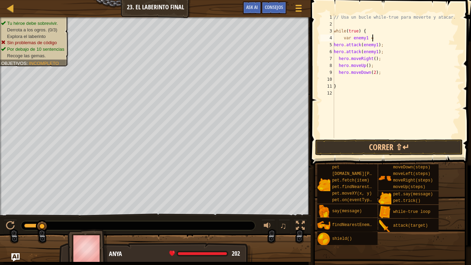
scroll to position [3, 3]
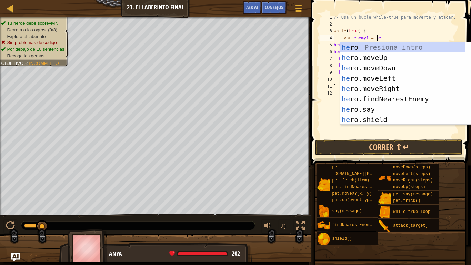
type textarea "var enemy1 = her"
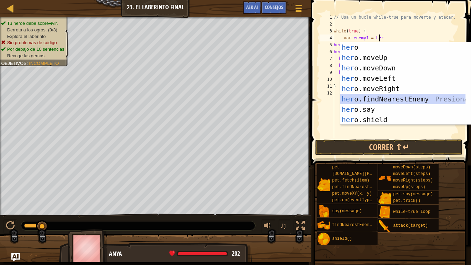
click at [378, 98] on div "her o Presiona intro her o.moveUp Presiona intro her o.moveDown Presiona intro …" at bounding box center [403, 94] width 125 height 104
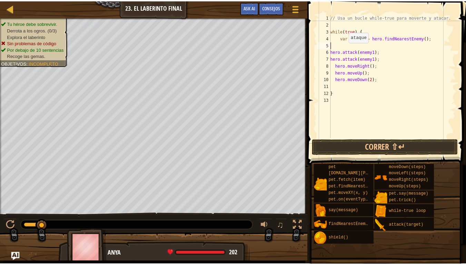
scroll to position [3, 0]
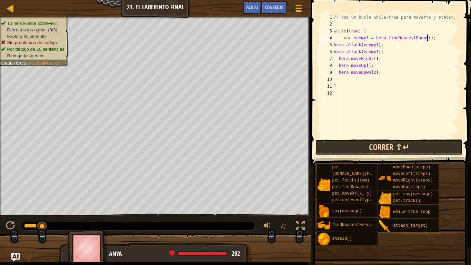
click at [357, 148] on button "Correr ⇧↵" at bounding box center [389, 147] width 148 height 16
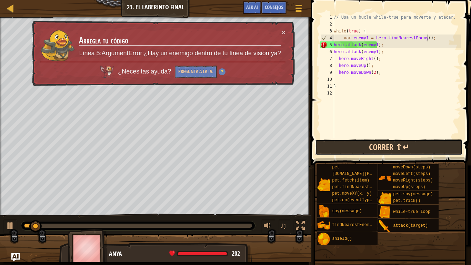
click at [357, 148] on button "Correr ⇧↵" at bounding box center [389, 147] width 148 height 16
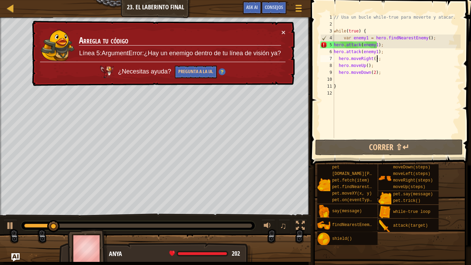
click at [416, 55] on div "// Usa un bucle while-true para moverte y atacar. while ( true ) { var enemy1 =…" at bounding box center [397, 83] width 128 height 138
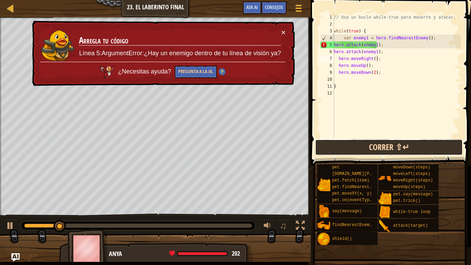
click at [363, 147] on button "Correr ⇧↵" at bounding box center [389, 147] width 148 height 16
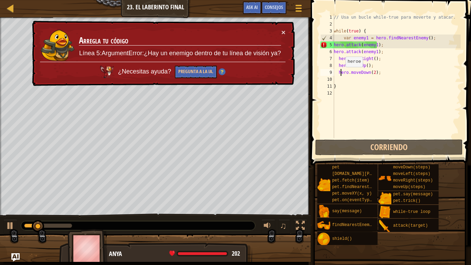
click at [342, 74] on div "// Usa un bucle while-true para moverte y atacar. while ( true ) { var enemy1 =…" at bounding box center [397, 83] width 128 height 138
type textarea "hero.moveDown(2);"
click at [342, 96] on div "// Usa un bucle while-true para moverte y atacar. while ( true ) { var enemy1 =…" at bounding box center [397, 83] width 128 height 138
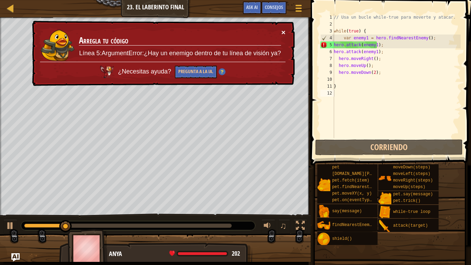
click at [284, 31] on button "×" at bounding box center [284, 32] width 4 height 7
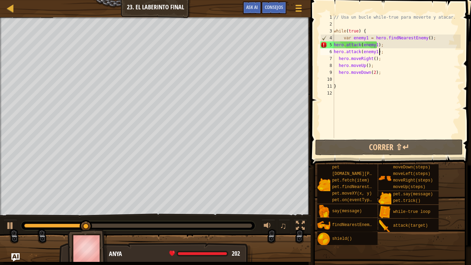
click at [381, 50] on div "// Usa un bucle while-true para moverte y atacar. while ( true ) { var enemy1 =…" at bounding box center [397, 83] width 128 height 138
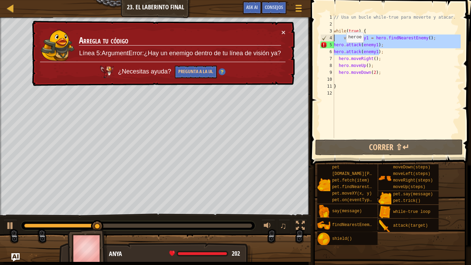
drag, startPoint x: 381, startPoint y: 50, endPoint x: 317, endPoint y: 37, distance: 65.9
click at [317, 37] on div "hero.attack(enemy1); 1 2 3 4 5 6 7 8 9 10 11 12 // Usa un bucle while-true para…" at bounding box center [390, 96] width 163 height 186
type textarea "var enemy1 = hero.findNearestEnemy(); hero.attack(enemy1);"
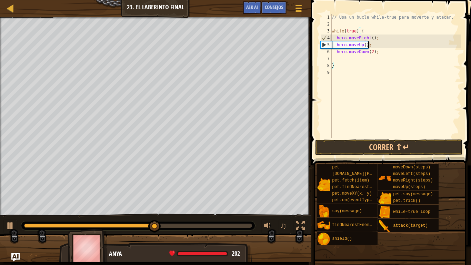
click at [370, 45] on div "// Usa un bucle while-true para moverte y atacar. while ( true ) { hero . moveR…" at bounding box center [396, 83] width 130 height 138
type textarea "hero.moveUp();"
paste textarea "hero.attack(enemy1);"
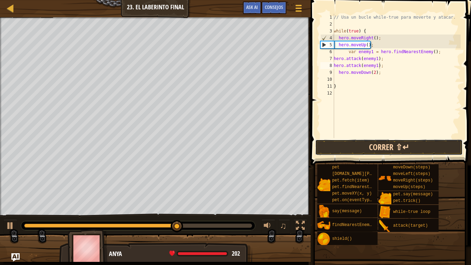
click at [366, 147] on button "Correr ⇧↵" at bounding box center [389, 147] width 148 height 16
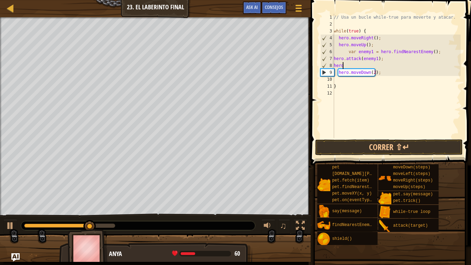
type textarea "h"
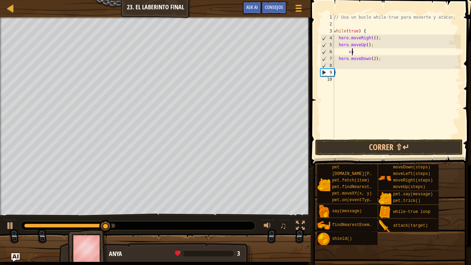
type textarea "v"
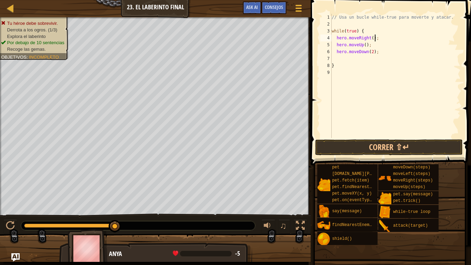
click at [378, 38] on div "// Usa un bucle while-true para moverte y atacar. while ( true ) { hero . moveR…" at bounding box center [396, 83] width 130 height 138
type textarea "hero.moveRight();"
paste textarea "hero.attack(enemy1);"
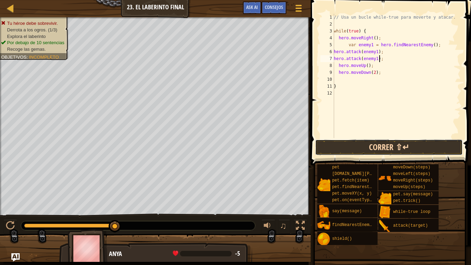
click at [365, 149] on button "Correr ⇧↵" at bounding box center [389, 147] width 148 height 16
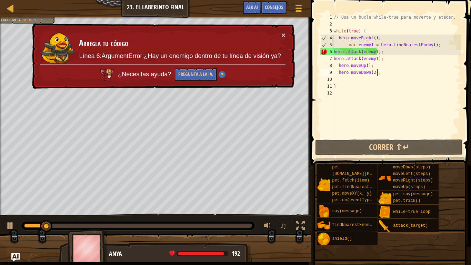
click at [385, 75] on div "// Usa un bucle while-true para moverte y atacar. while ( true ) { hero . moveR…" at bounding box center [397, 83] width 128 height 138
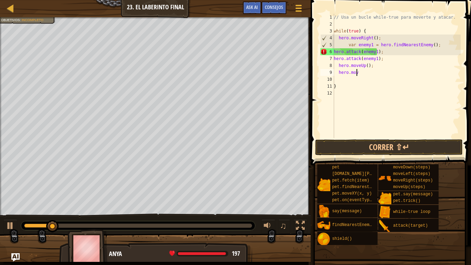
type textarea "h"
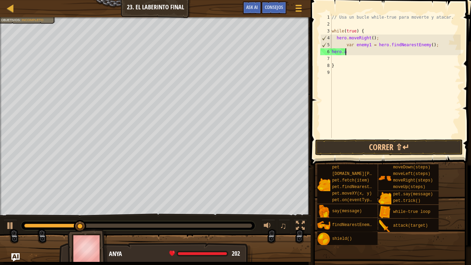
type textarea "h"
type textarea "v"
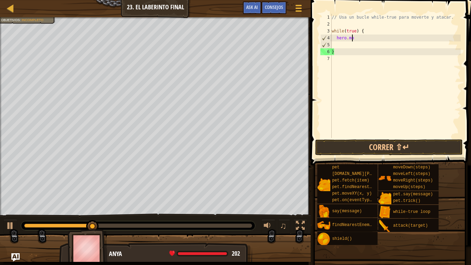
type textarea "h"
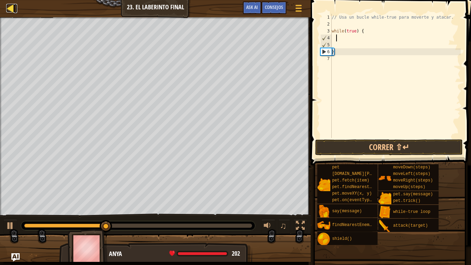
click at [12, 6] on div at bounding box center [10, 8] width 9 height 9
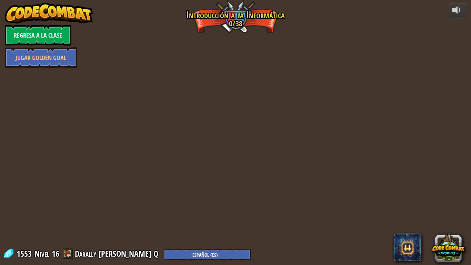
select select "es-ES"
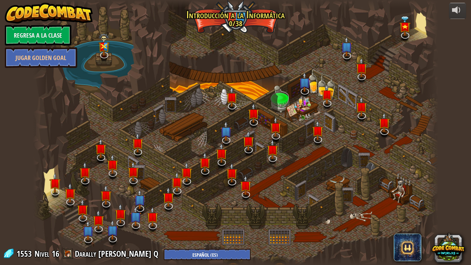
select select "es-ES"
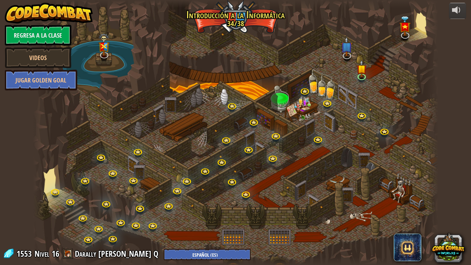
select select "es-ES"
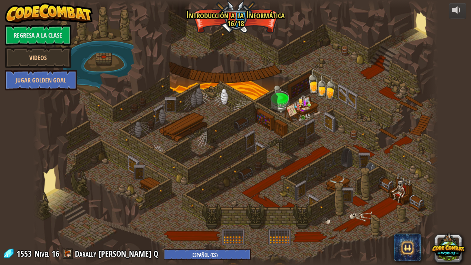
select select "es-ES"
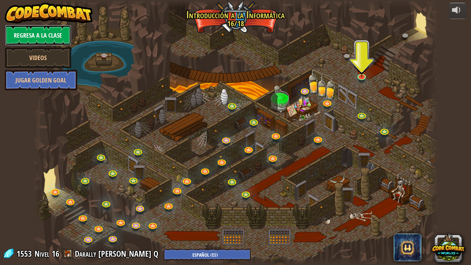
click at [41, 32] on link "Regresa a la clase" at bounding box center [38, 35] width 67 height 21
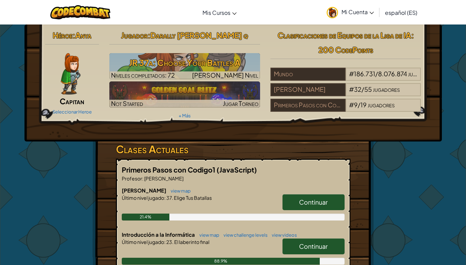
click at [358, 14] on span "Mi Cuenta" at bounding box center [358, 11] width 32 height 7
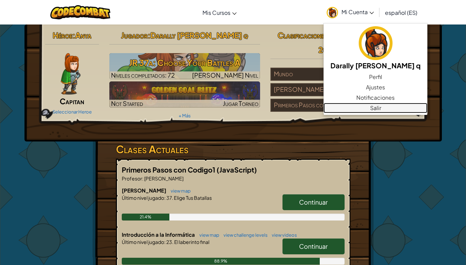
click at [357, 111] on link "Salir" at bounding box center [376, 108] width 104 height 10
